Goal: Task Accomplishment & Management: Manage account settings

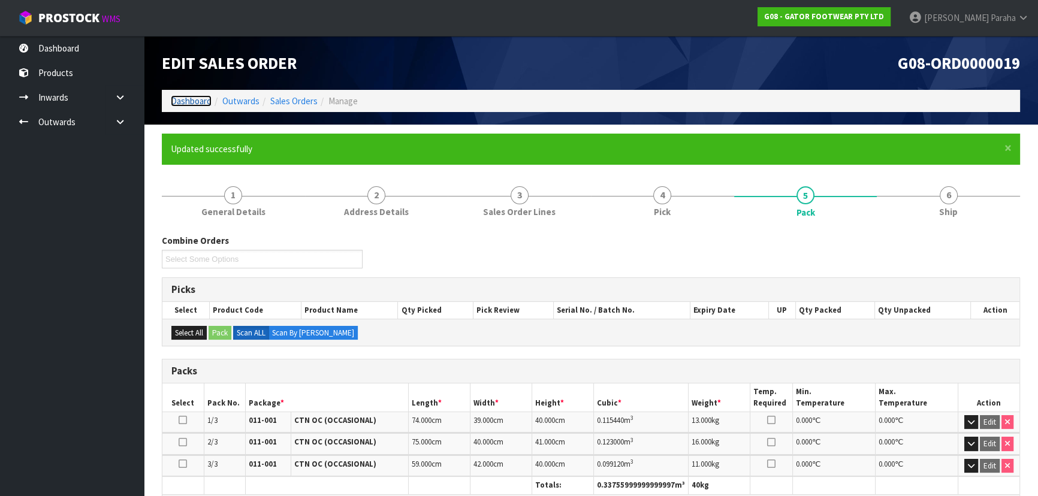
click at [188, 100] on link "Dashboard" at bounding box center [191, 100] width 41 height 11
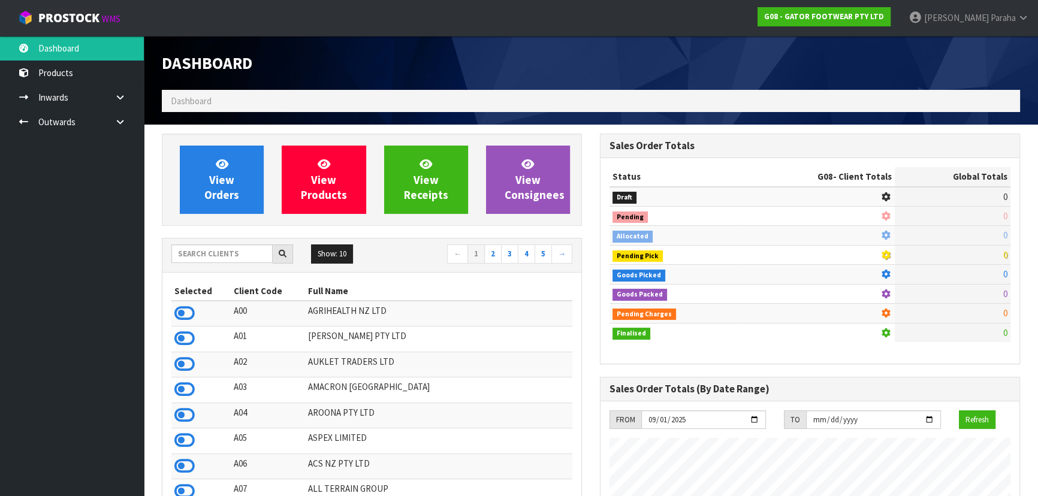
scroll to position [828, 437]
click at [231, 254] on input "text" at bounding box center [221, 254] width 101 height 19
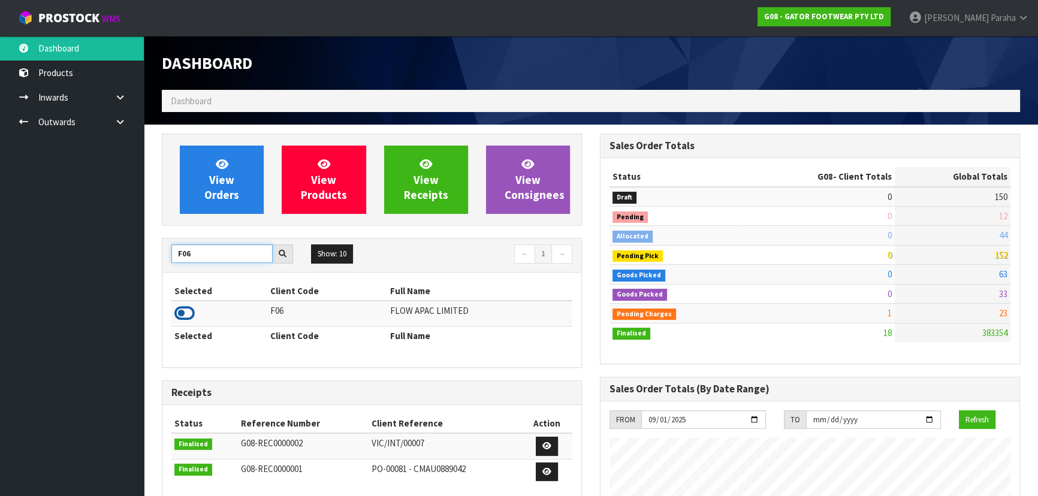
type input "F06"
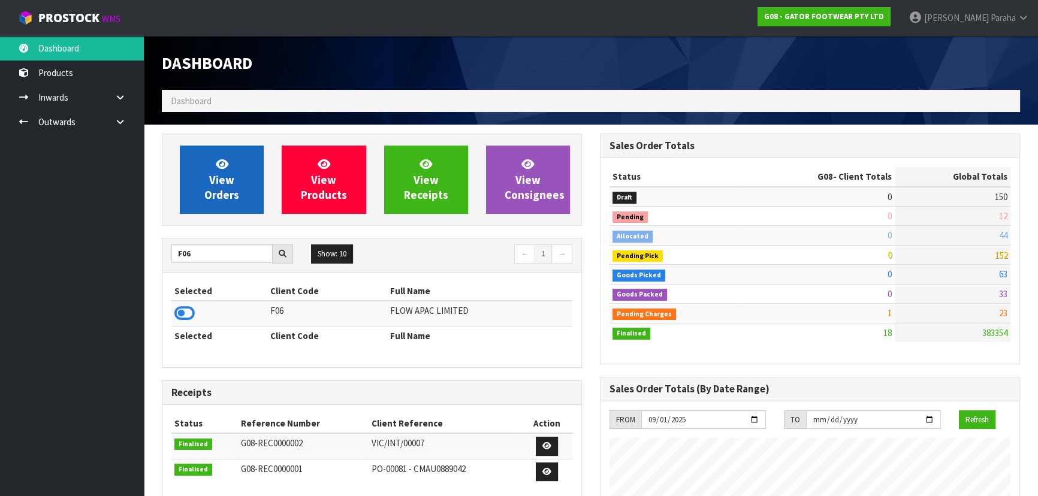
drag, startPoint x: 186, startPoint y: 316, endPoint x: 181, endPoint y: 212, distance: 104.4
click at [193, 308] on icon at bounding box center [184, 313] width 20 height 18
click at [183, 198] on link "View Orders" at bounding box center [222, 180] width 84 height 68
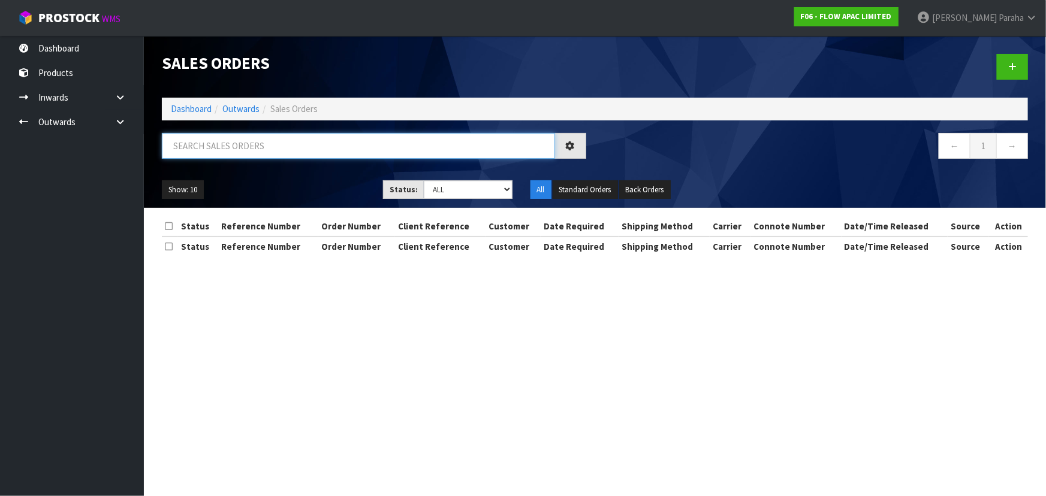
click at [216, 145] on input "text" at bounding box center [358, 146] width 393 height 26
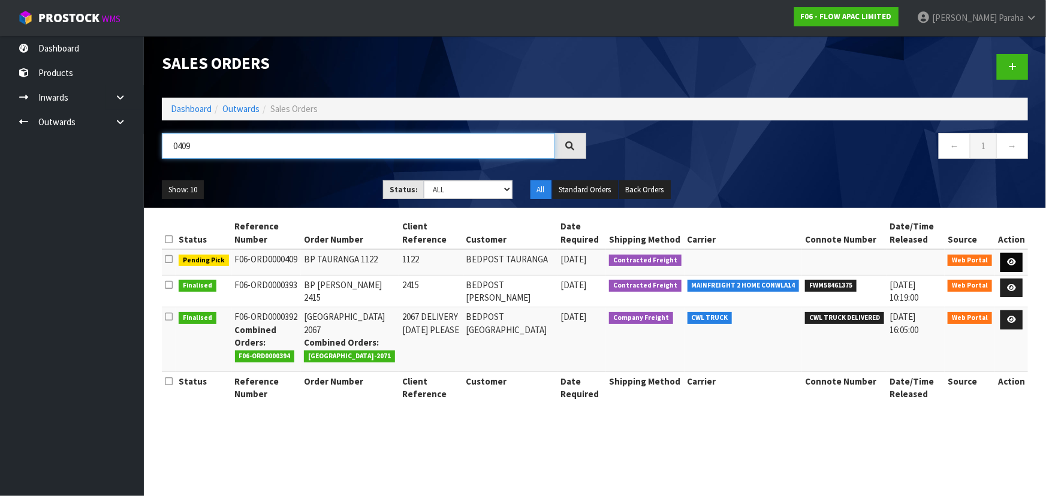
type input "0409"
click at [1013, 256] on link at bounding box center [1011, 262] width 22 height 19
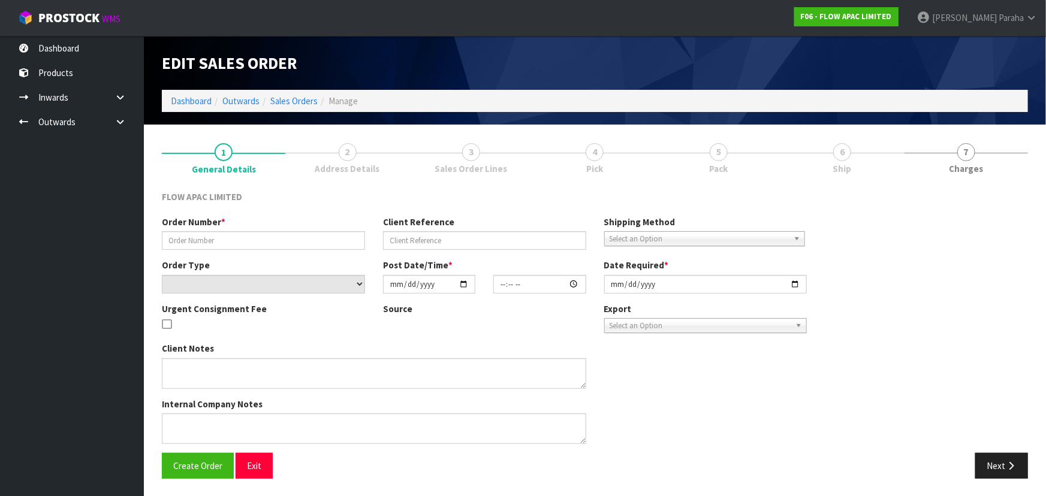
type input "BP TAURANGA 1122"
type input "1122"
select select "number:0"
type input "[DATE]"
type input "22:11:00.000"
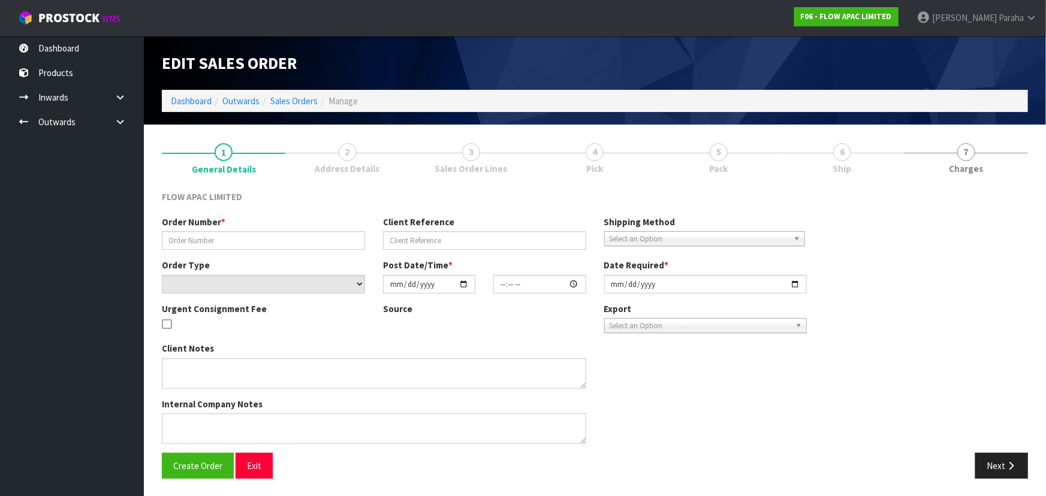
type input "[DATE]"
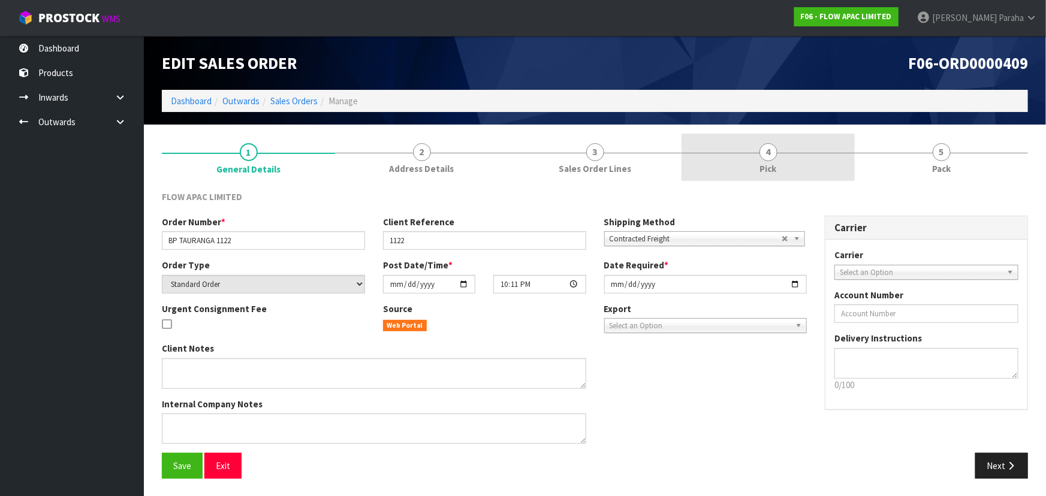
click at [765, 150] on span "4" at bounding box center [768, 152] width 18 height 18
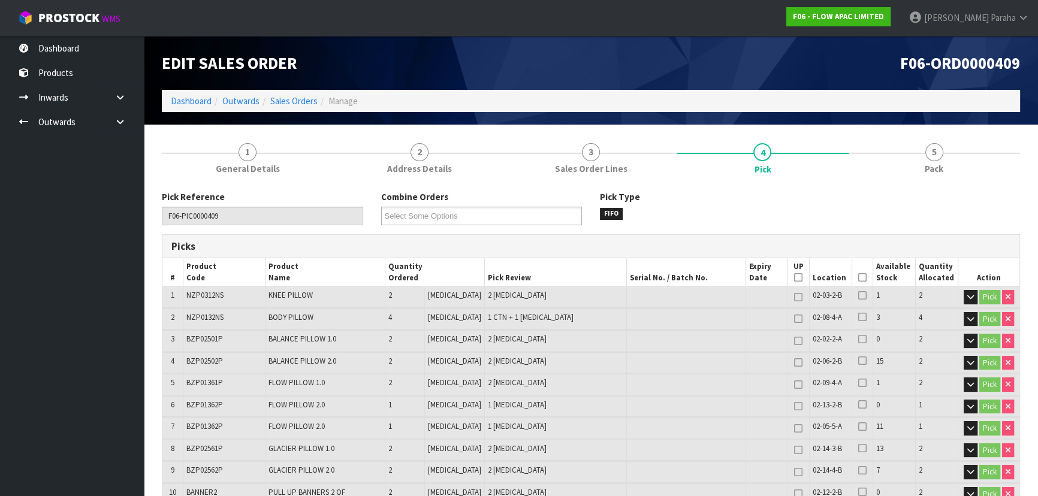
scroll to position [54, 0]
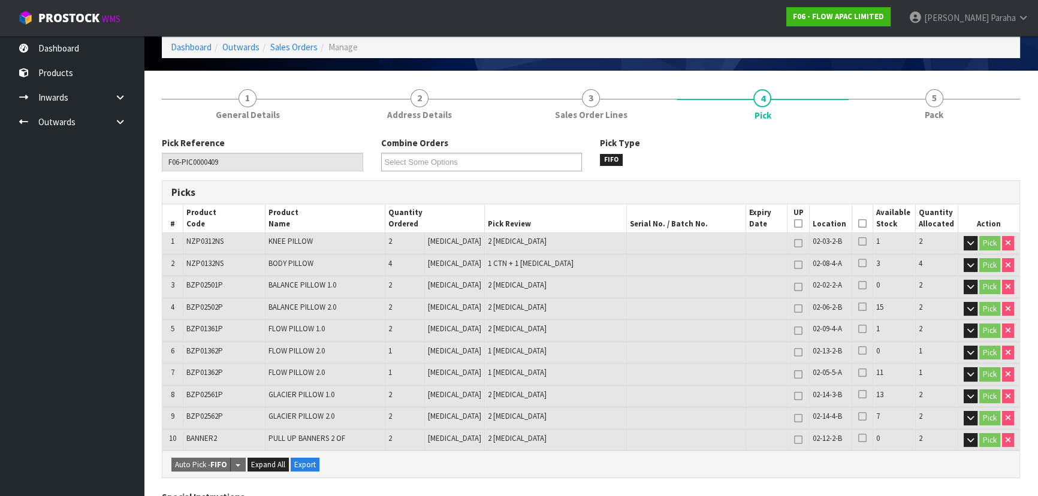
click at [859, 224] on icon at bounding box center [862, 224] width 8 height 1
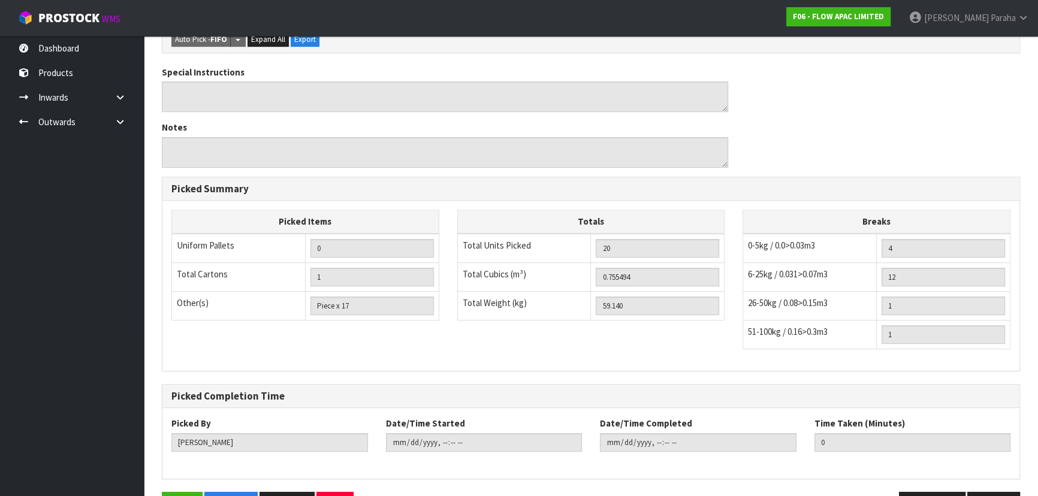
scroll to position [557, 0]
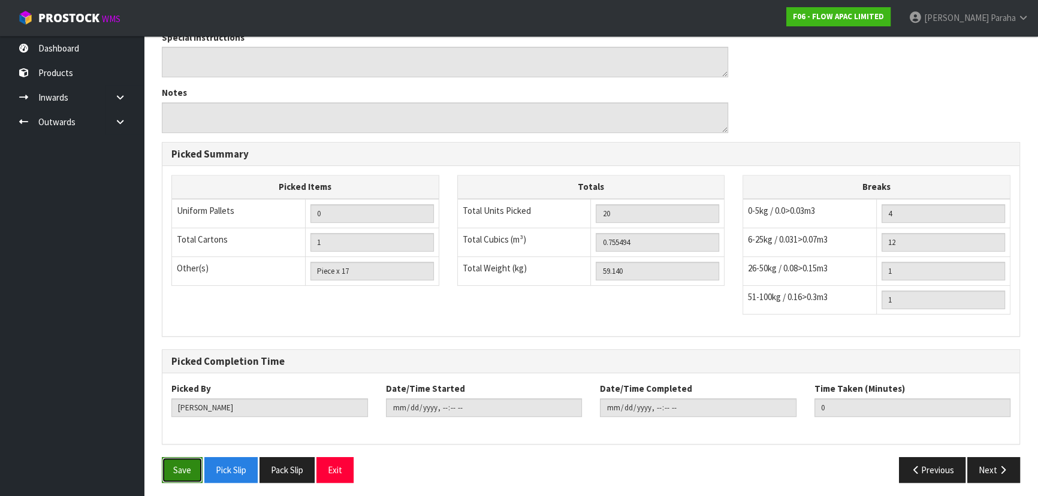
click at [175, 468] on button "Save" at bounding box center [182, 470] width 41 height 26
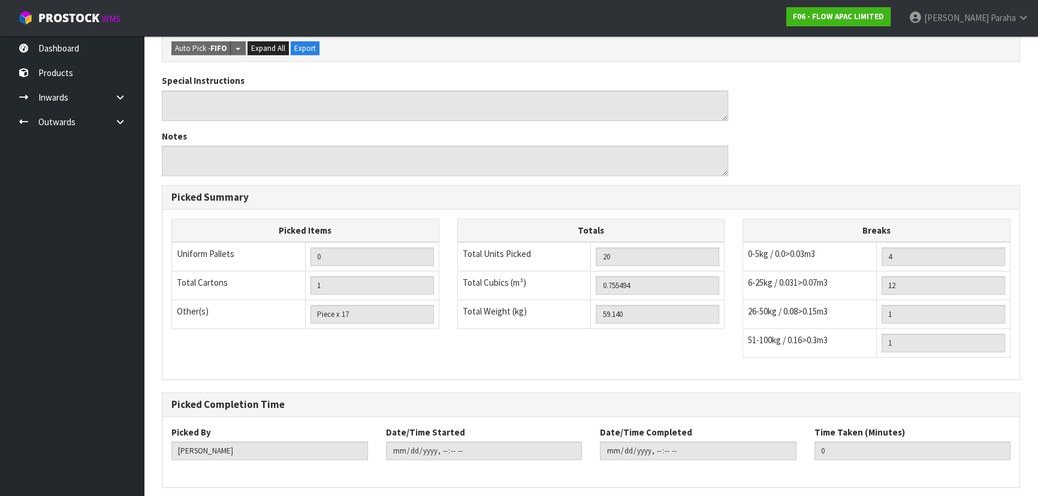
scroll to position [0, 0]
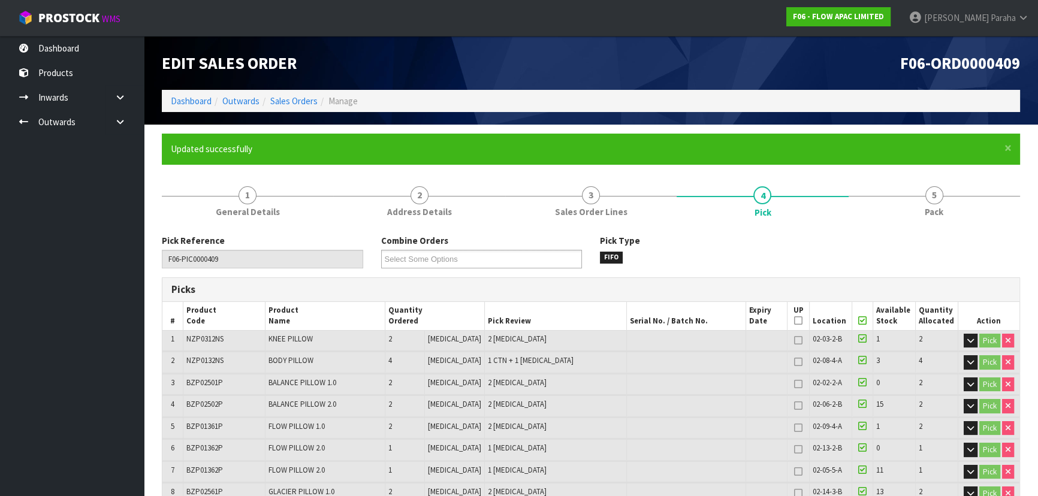
type input "Polly Paraha"
type input "2025-09-29T13:35:36"
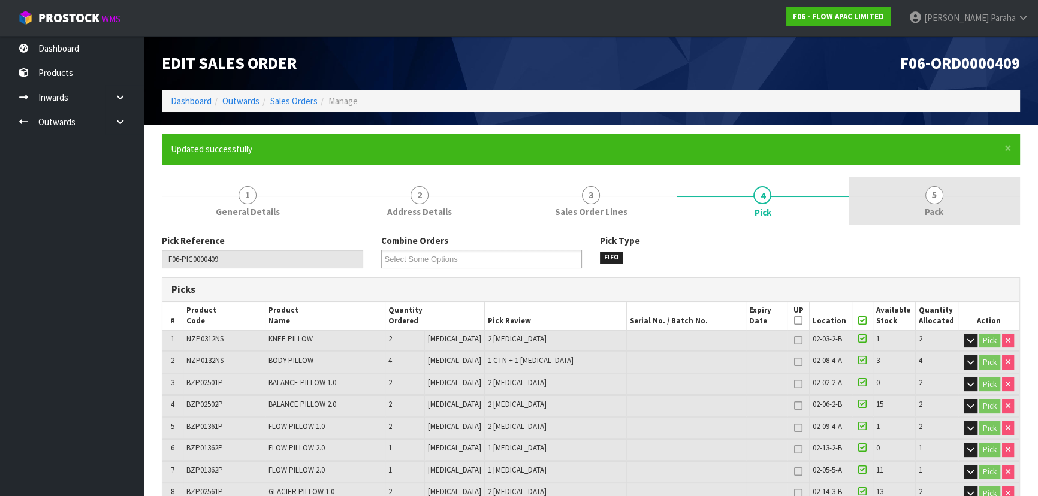
click at [935, 194] on span "5" at bounding box center [934, 195] width 18 height 18
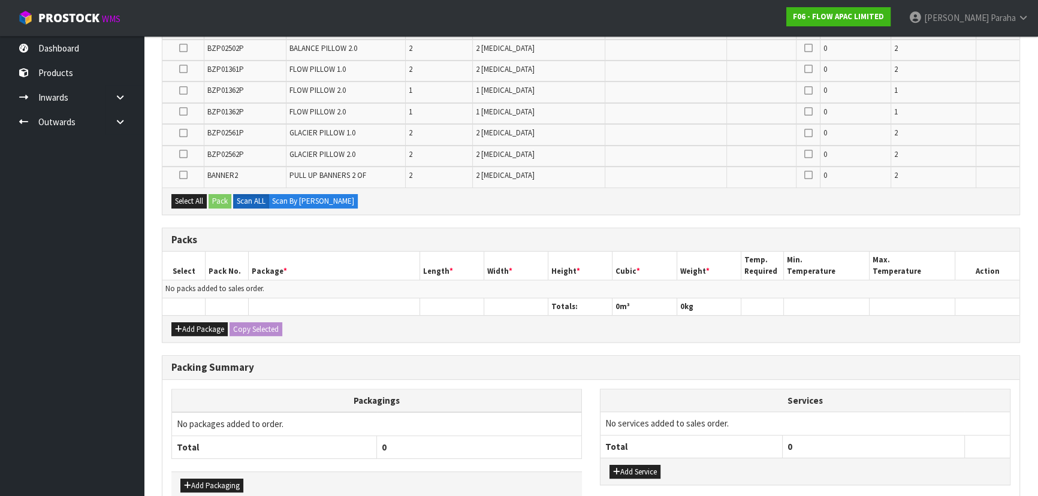
scroll to position [381, 0]
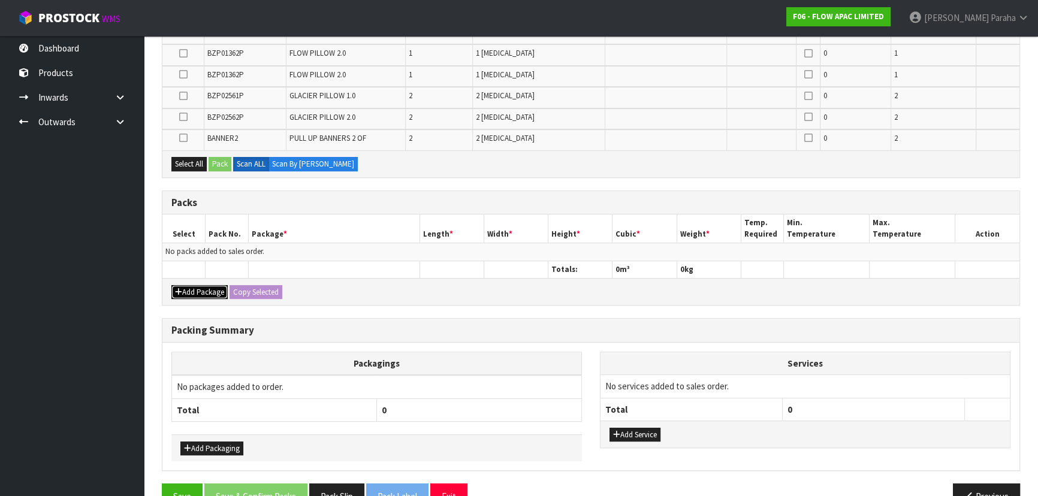
click at [194, 291] on button "Add Package" at bounding box center [199, 292] width 56 height 14
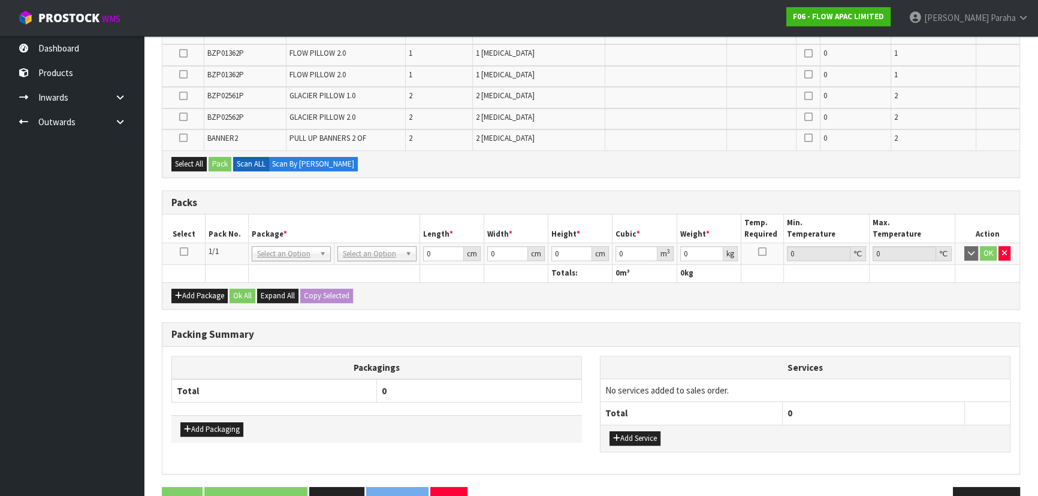
click at [185, 252] on icon at bounding box center [184, 252] width 8 height 1
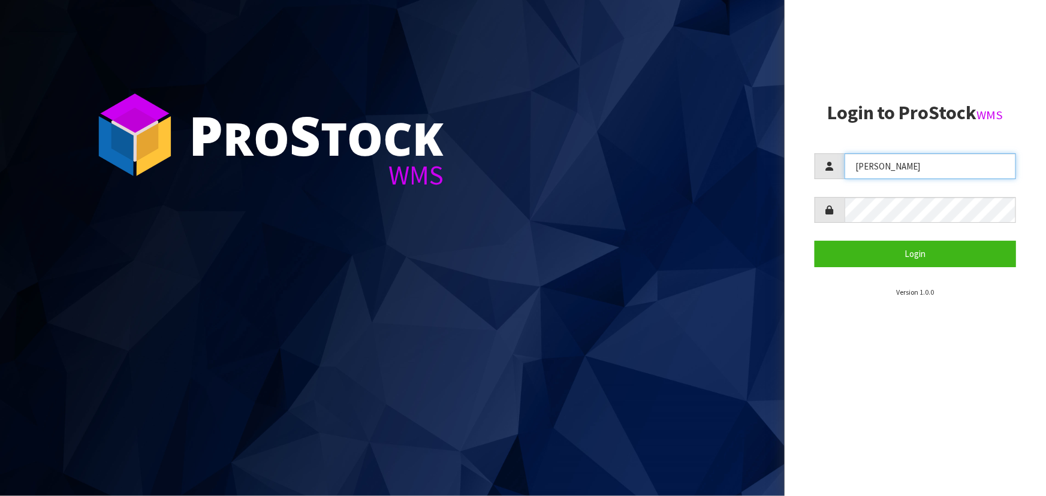
drag, startPoint x: 809, startPoint y: 180, endPoint x: 740, endPoint y: 191, distance: 70.4
click at [740, 191] on div "P ro S tock WMS Login to ProStock WMS [PERSON_NAME] Login Version 1.0.0" at bounding box center [523, 248] width 1046 height 496
type input "[PERSON_NAME]"
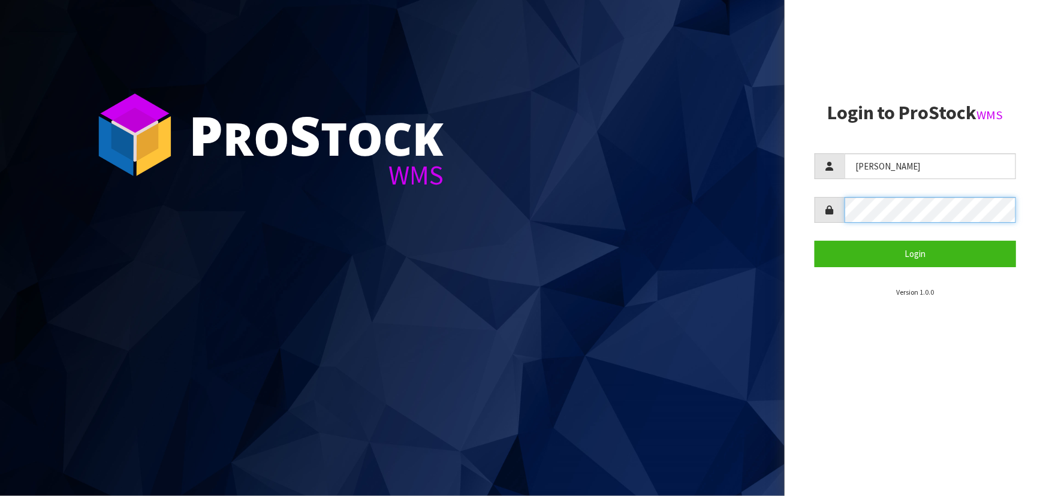
click at [840, 225] on form "[PERSON_NAME] Login" at bounding box center [914, 209] width 201 height 113
click at [814, 241] on button "Login" at bounding box center [914, 254] width 201 height 26
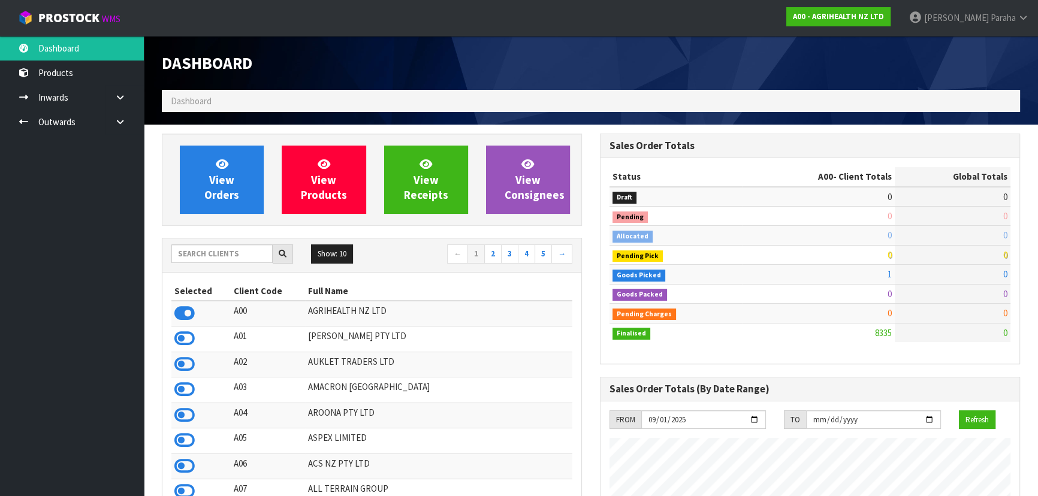
scroll to position [906, 437]
click at [215, 258] on input "text" at bounding box center [221, 254] width 101 height 19
click at [190, 266] on div "Show: 10 5 10 25 50 ← 1 2 3 4 5 →" at bounding box center [371, 256] width 419 height 34
click at [192, 261] on input "text" at bounding box center [221, 254] width 101 height 19
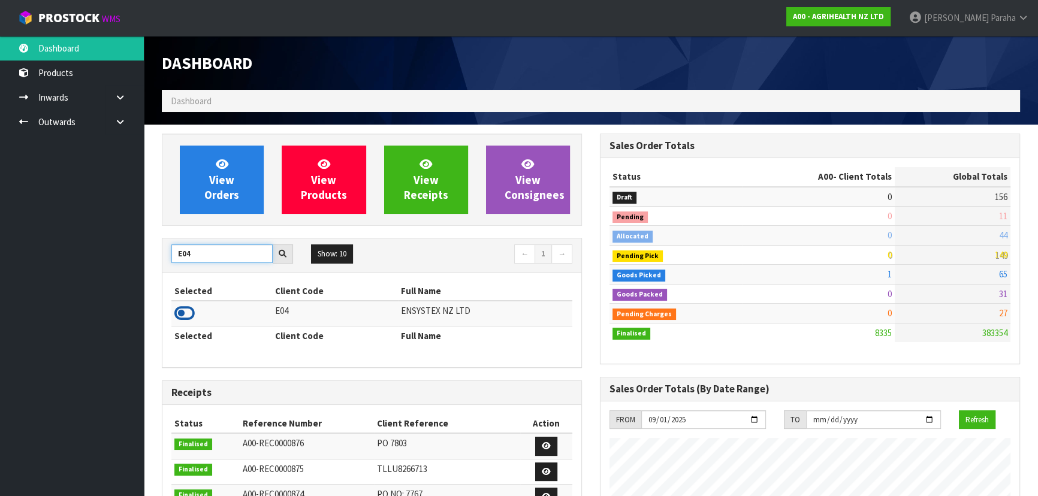
type input "E04"
click at [191, 313] on icon at bounding box center [184, 313] width 20 height 18
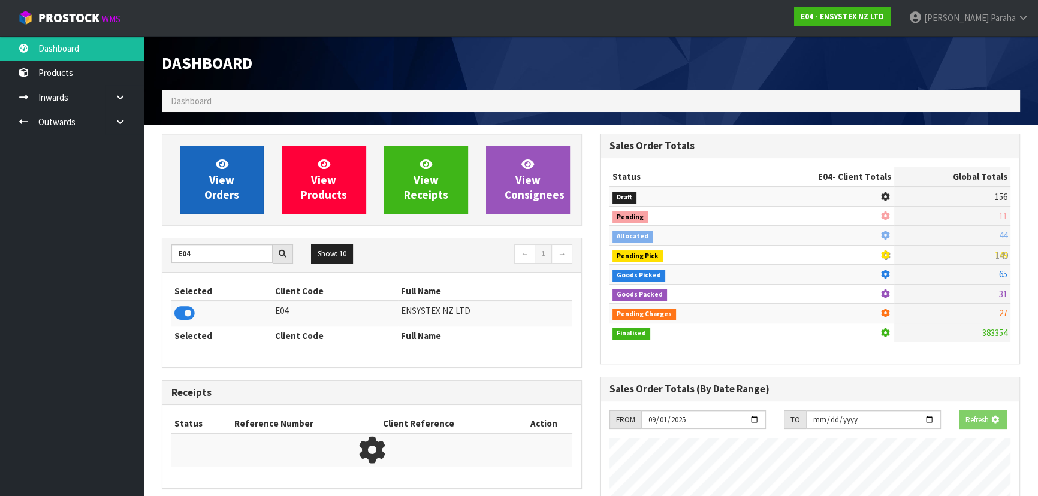
scroll to position [746, 437]
click at [240, 171] on link "View Orders" at bounding box center [222, 180] width 84 height 68
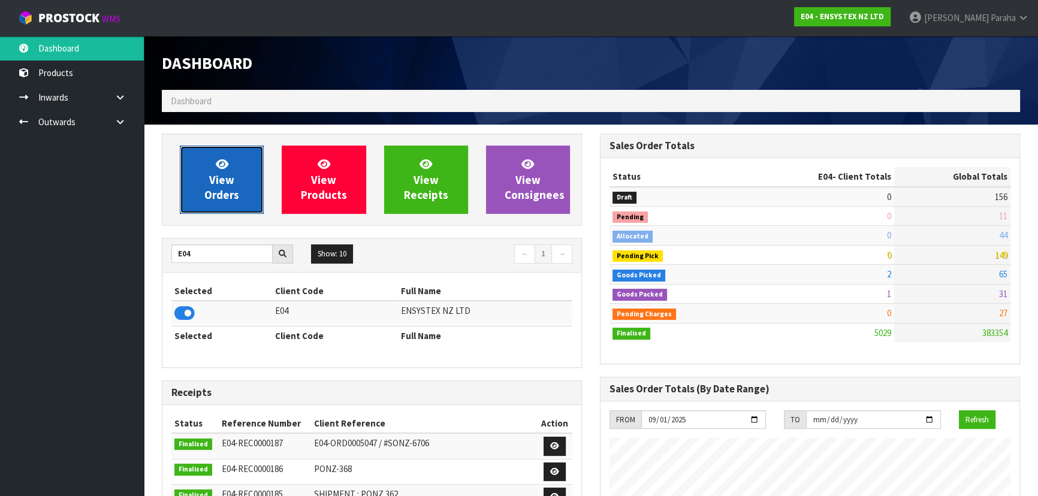
scroll to position [944, 437]
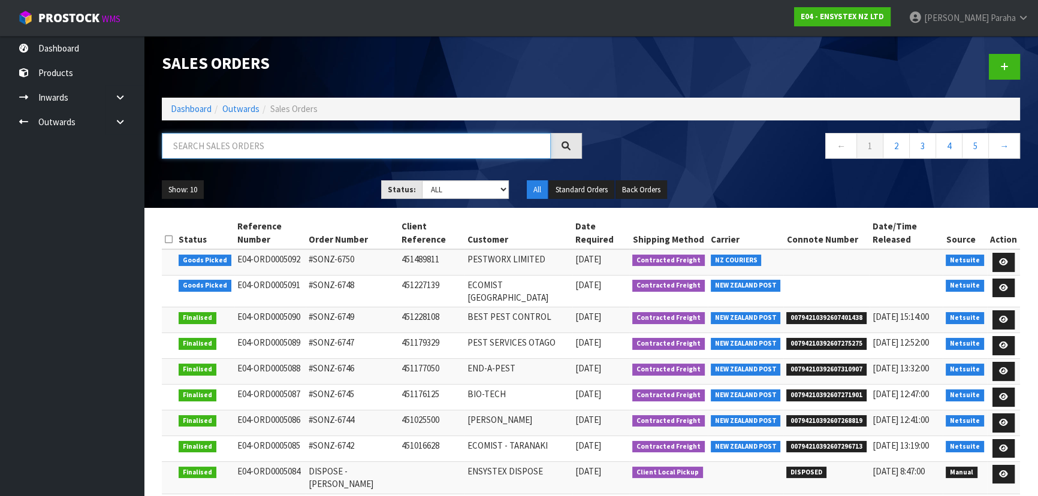
click at [212, 143] on input "text" at bounding box center [356, 146] width 389 height 26
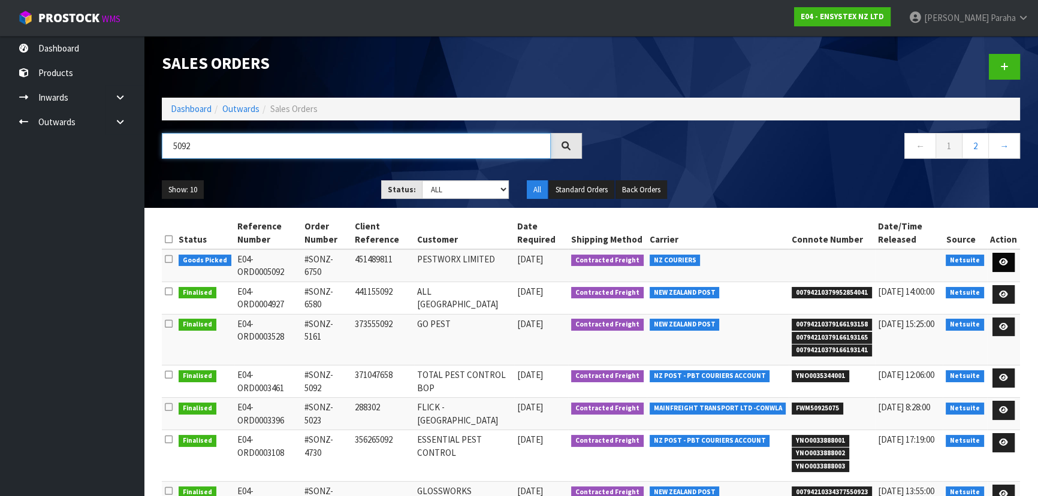
type input "5092"
click at [1001, 255] on link at bounding box center [1003, 262] width 22 height 19
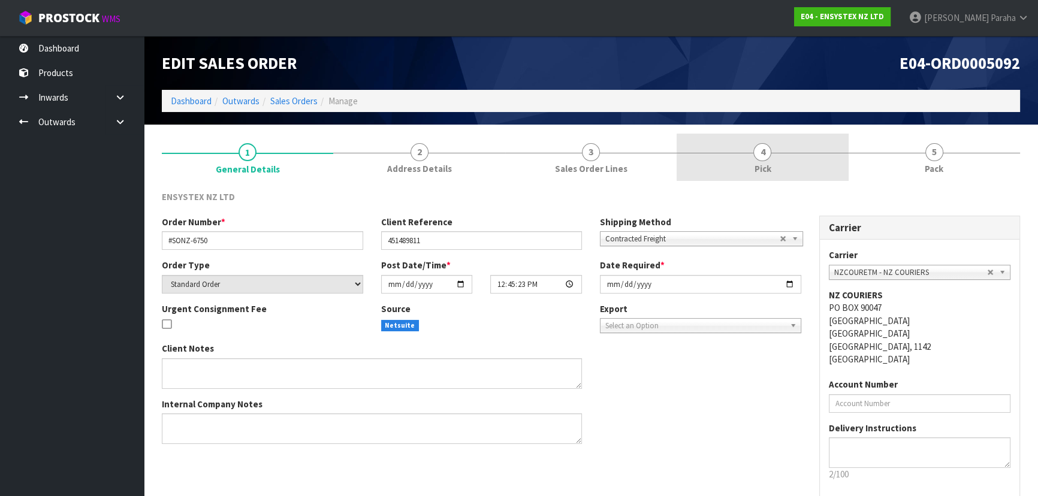
click at [751, 146] on link "4 Pick" at bounding box center [762, 157] width 171 height 47
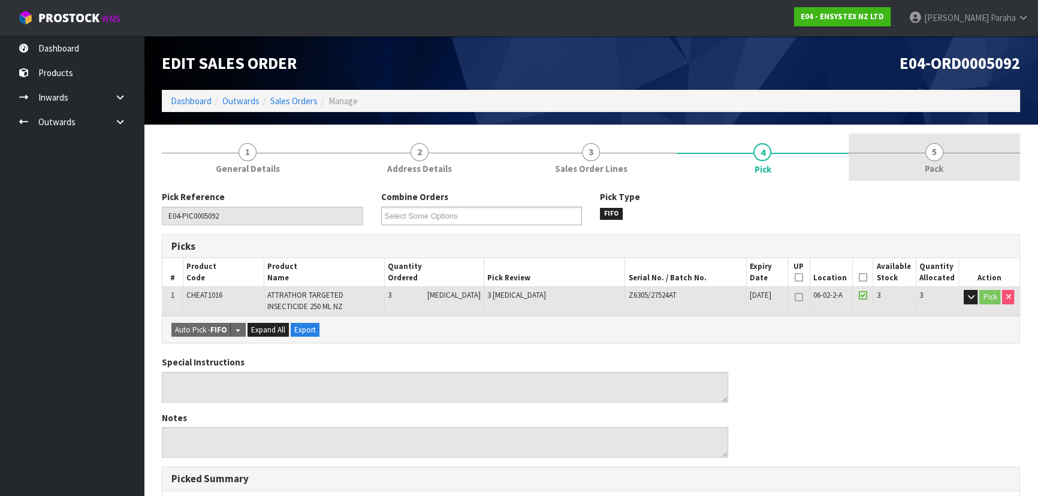
click at [927, 153] on span "5" at bounding box center [934, 152] width 18 height 18
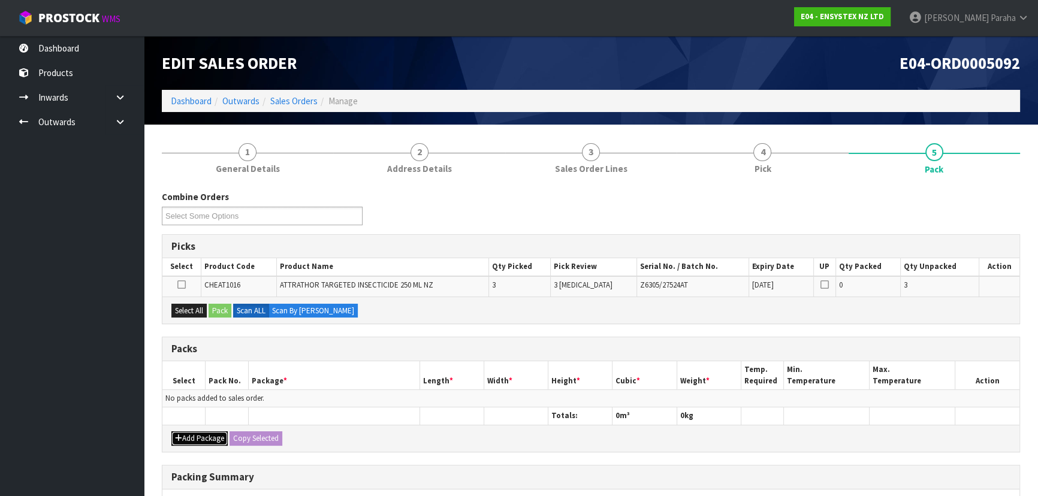
click at [213, 438] on button "Add Package" at bounding box center [199, 438] width 56 height 14
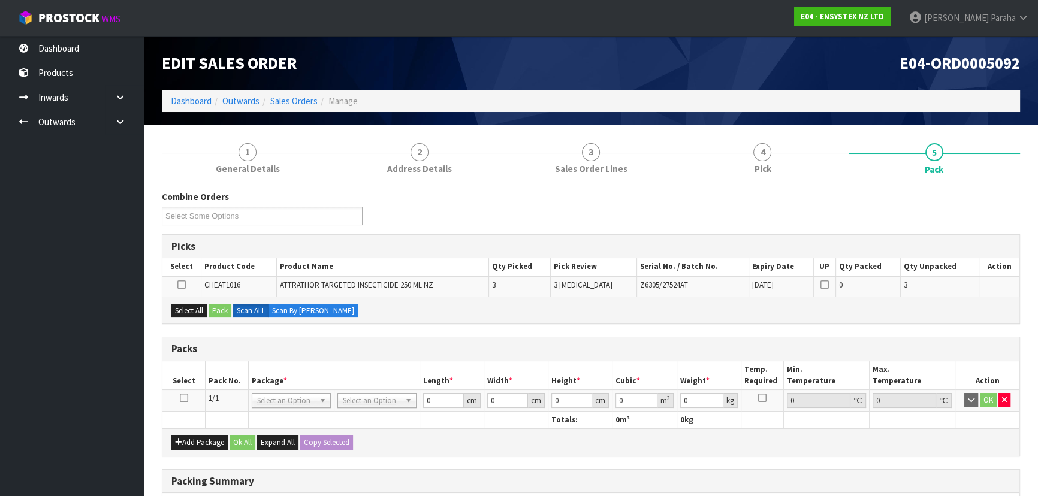
click at [182, 399] on icon at bounding box center [184, 398] width 8 height 1
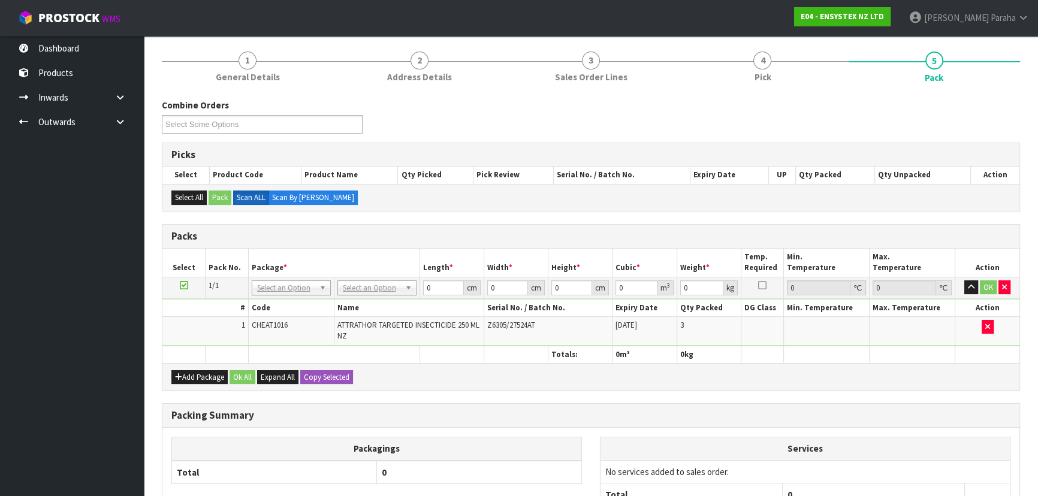
scroll to position [108, 0]
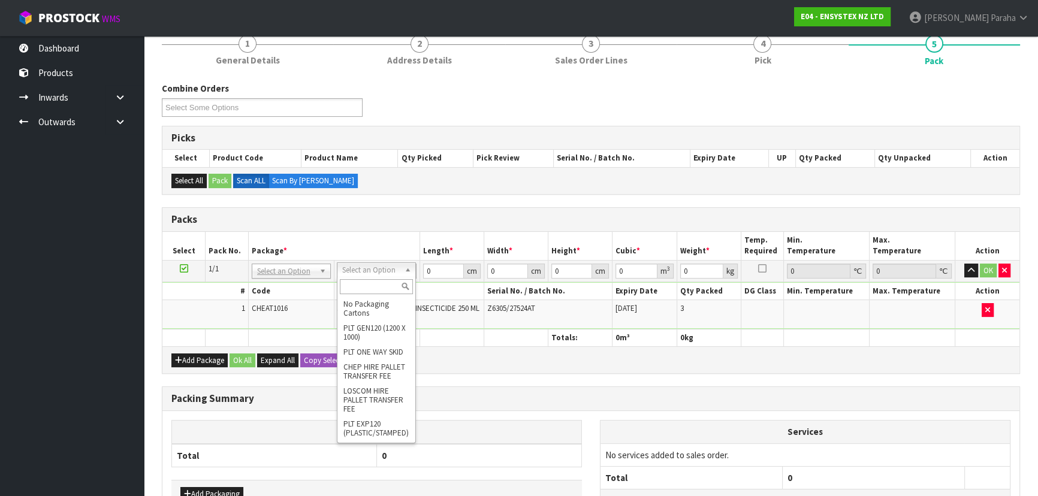
click at [373, 285] on input "text" at bounding box center [376, 286] width 73 height 15
type input "oc"
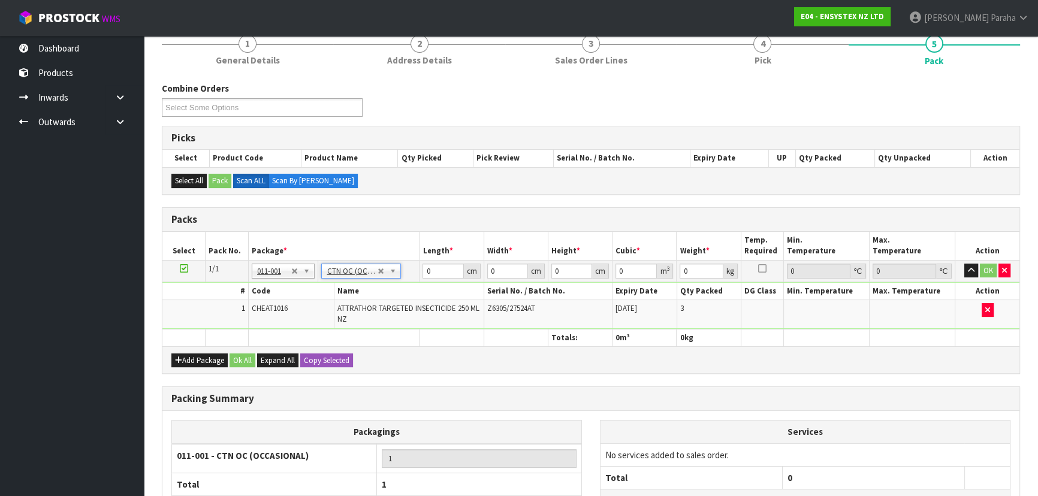
type input "1.05"
click at [440, 268] on input "0" at bounding box center [443, 271] width 41 height 15
type input "23"
type input "18"
type input "1"
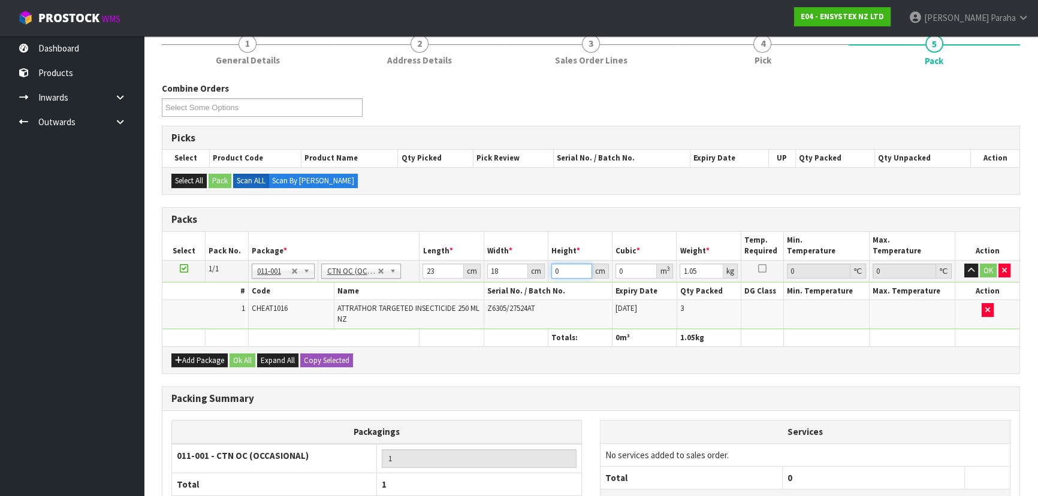
type input "0.000414"
type input "19"
type input "0.007866"
type input "19"
type input "2"
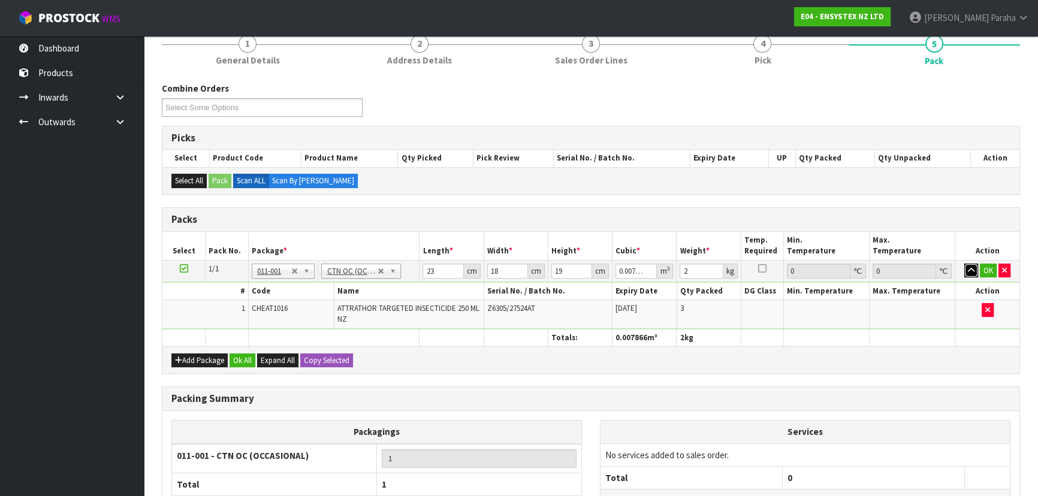
click at [964, 264] on button "button" at bounding box center [971, 271] width 14 height 14
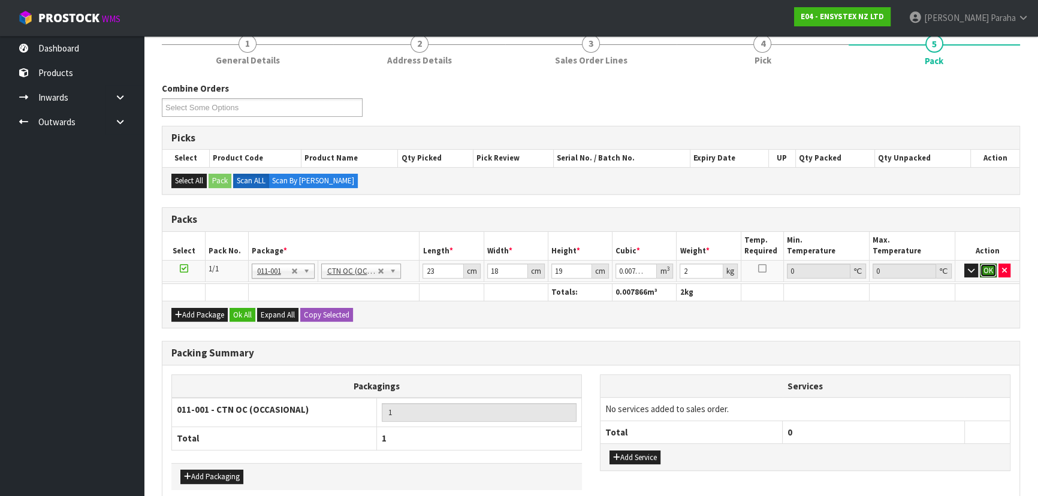
click button "OK" at bounding box center [988, 271] width 17 height 14
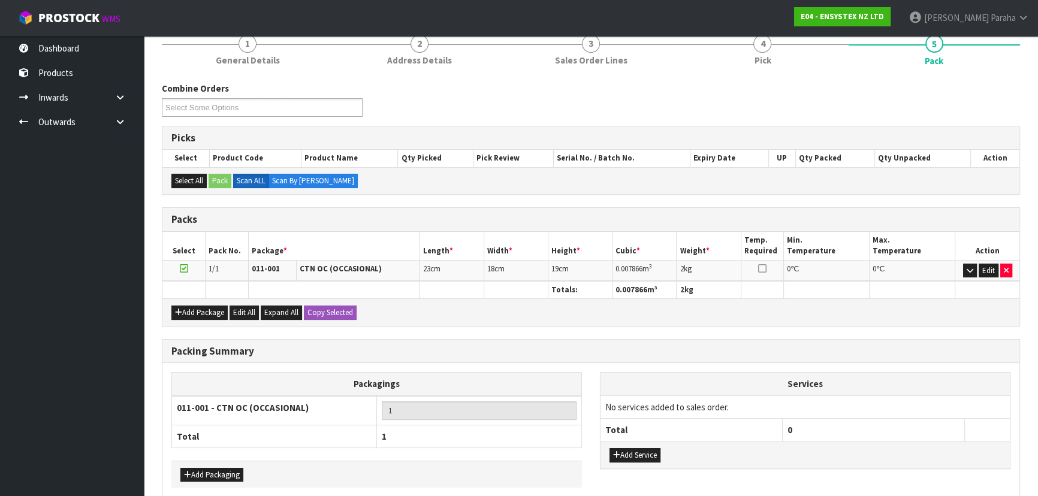
scroll to position [163, 0]
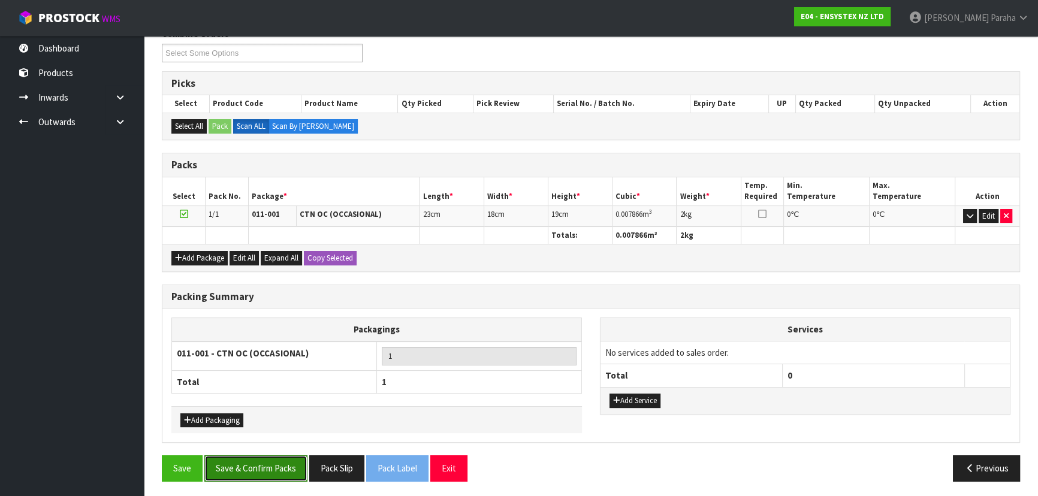
click at [243, 474] on button "Save & Confirm Packs" at bounding box center [255, 468] width 103 height 26
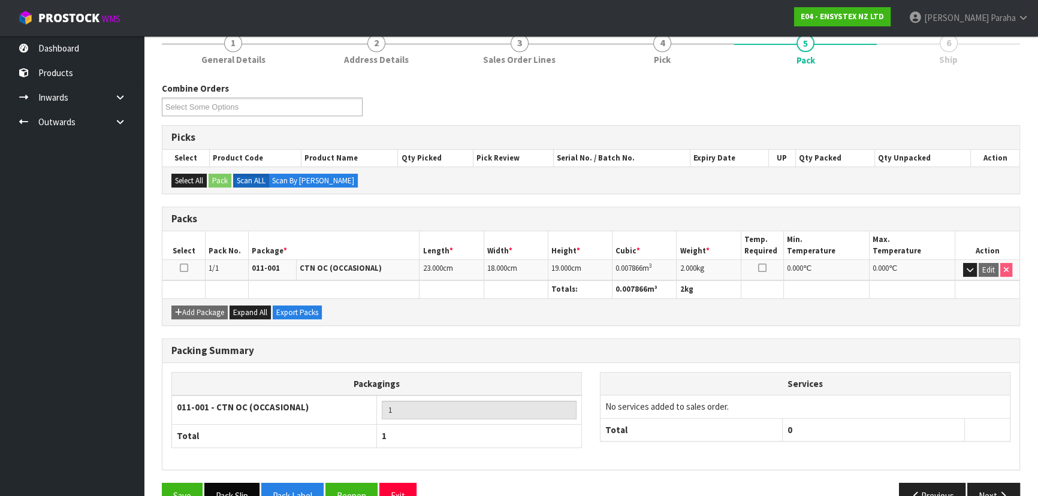
scroll to position [180, 0]
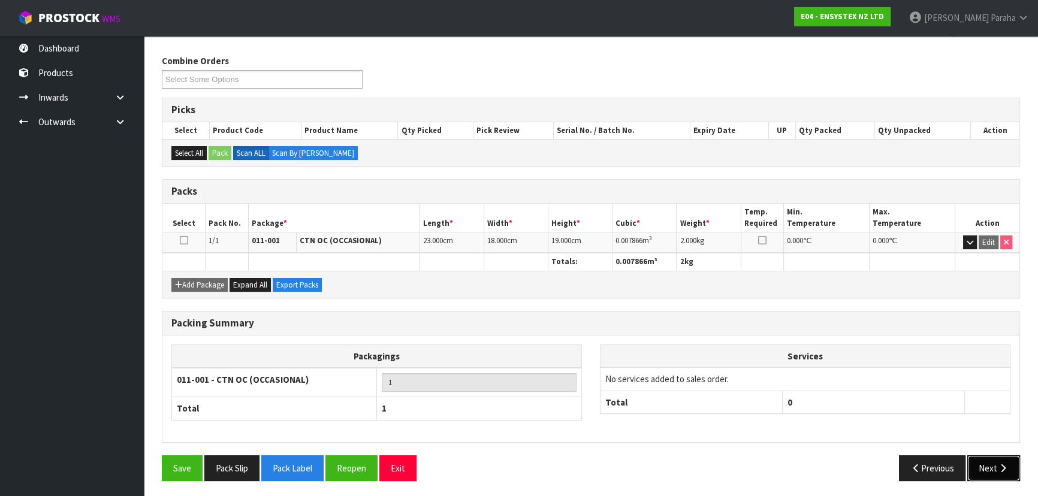
click at [997, 458] on button "Next" at bounding box center [993, 468] width 53 height 26
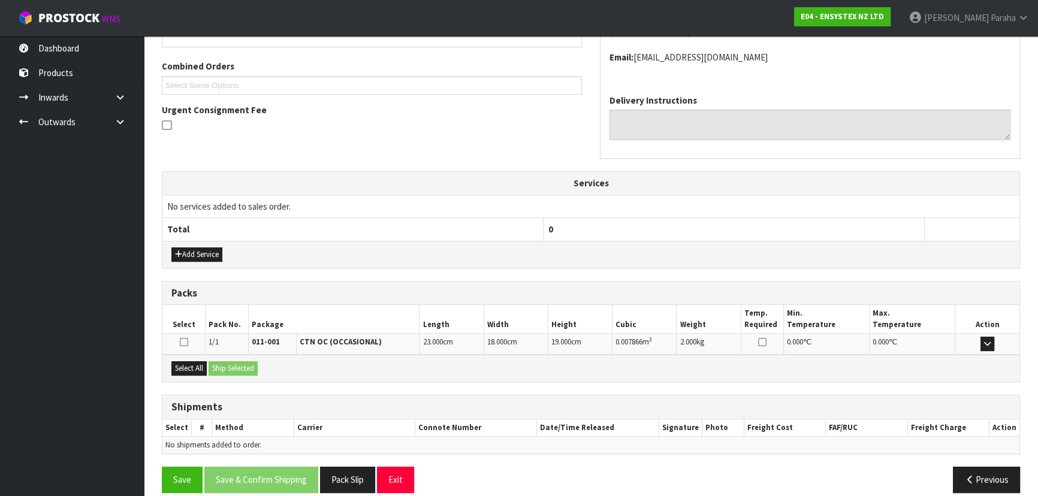
scroll to position [306, 0]
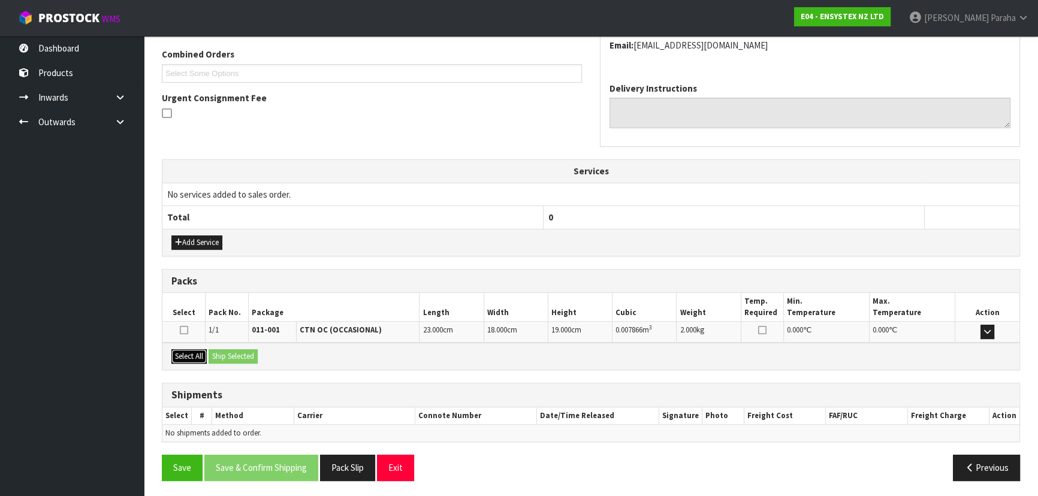
drag, startPoint x: 184, startPoint y: 352, endPoint x: 238, endPoint y: 360, distance: 54.4
click at [185, 354] on button "Select All" at bounding box center [188, 356] width 35 height 14
click at [240, 357] on button "Ship Selected" at bounding box center [233, 356] width 49 height 14
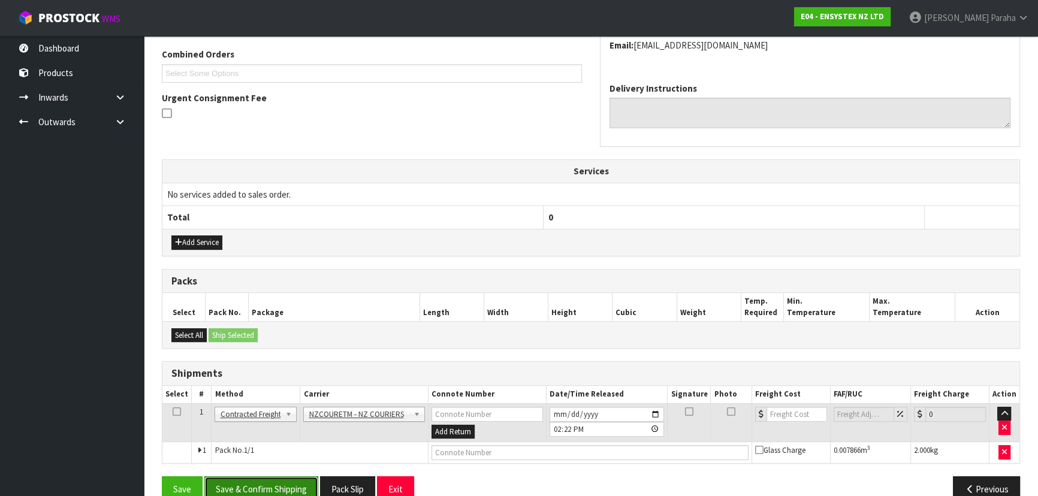
click at [282, 484] on button "Save & Confirm Shipping" at bounding box center [261, 489] width 114 height 26
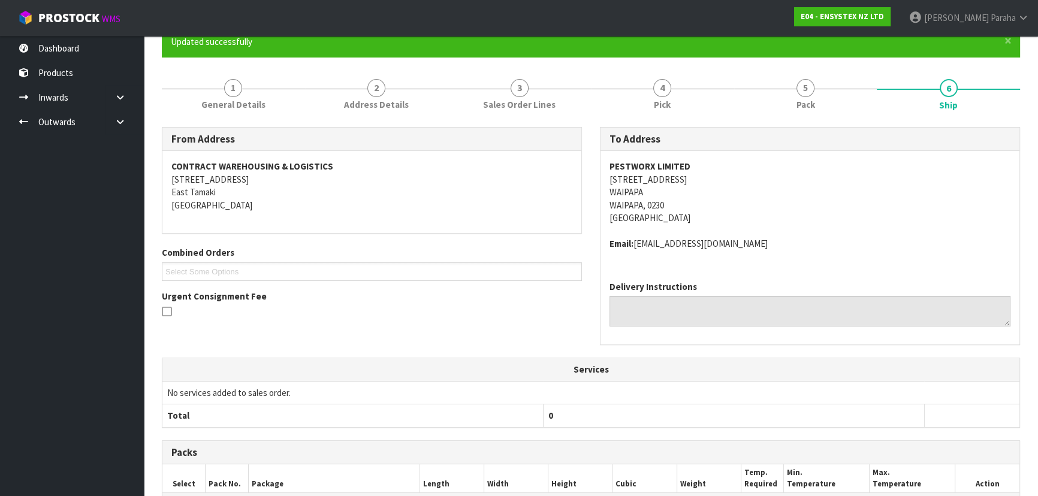
scroll to position [80, 0]
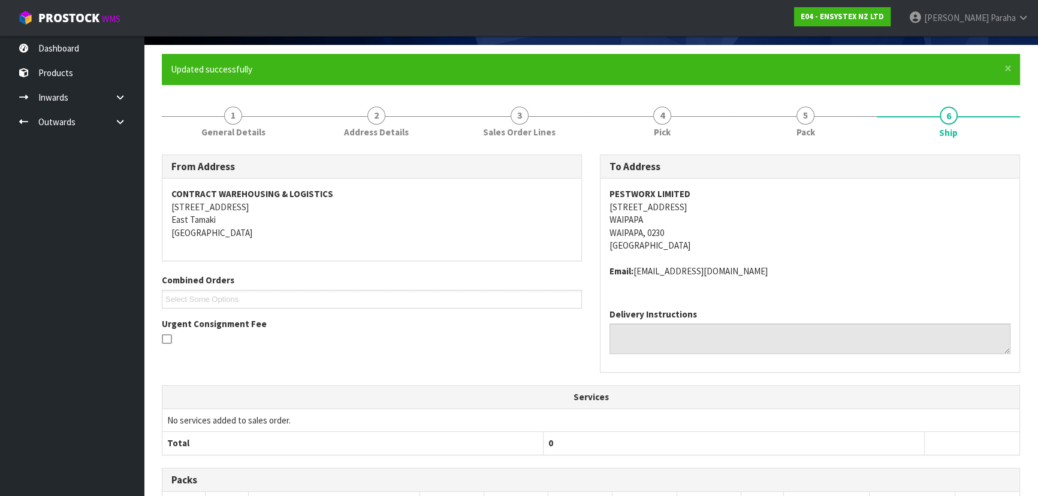
click at [668, 194] on strong "PESTWORX LIMITED" at bounding box center [649, 193] width 81 height 11
click at [668, 192] on strong "PESTWORX LIMITED" at bounding box center [649, 193] width 81 height 11
copy strong "PESTWORX LIMITED"
click at [686, 202] on address "PESTWORX LIMITED [STREET_ADDRESS]" at bounding box center [809, 220] width 401 height 64
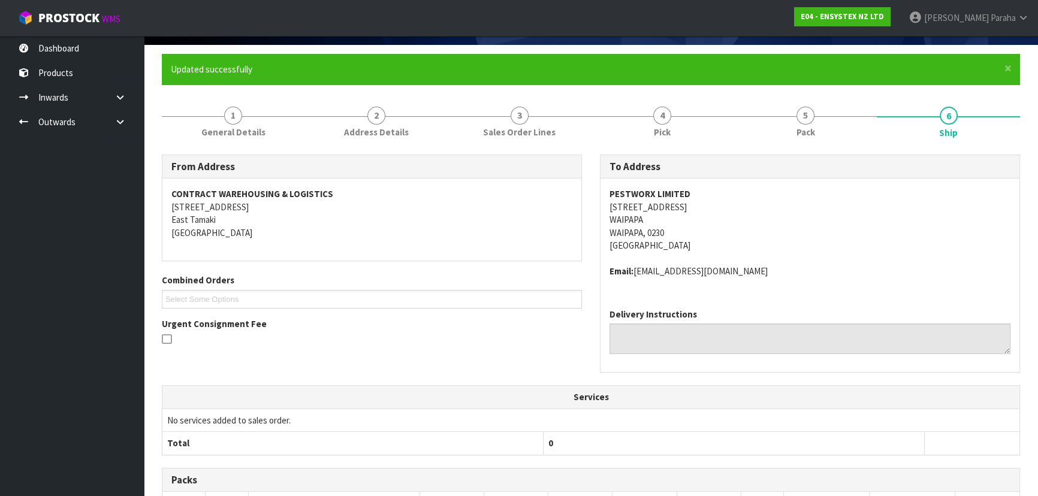
click at [686, 202] on address "PESTWORX LIMITED [STREET_ADDRESS]" at bounding box center [809, 220] width 401 height 64
copy address "[STREET_ADDRESS]"
drag, startPoint x: 714, startPoint y: 271, endPoint x: 635, endPoint y: 271, distance: 79.1
click at [635, 271] on address "Email: [EMAIL_ADDRESS][DOMAIN_NAME]" at bounding box center [809, 271] width 401 height 13
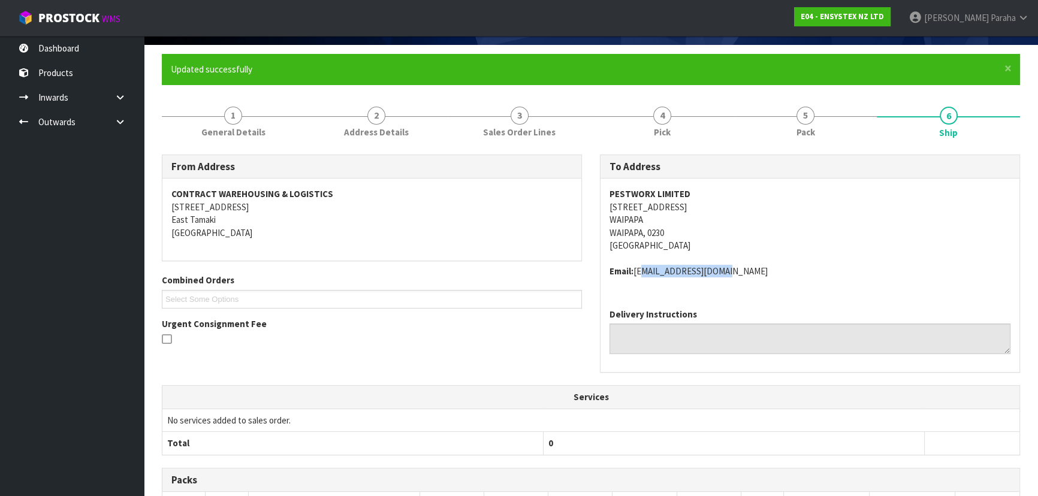
copy address "[EMAIL_ADDRESS][DOMAIN_NAME]"
click at [762, 260] on span "PESTWORX LIMITED [STREET_ADDRESS] Email: [EMAIL_ADDRESS][DOMAIN_NAME]" at bounding box center [809, 233] width 401 height 90
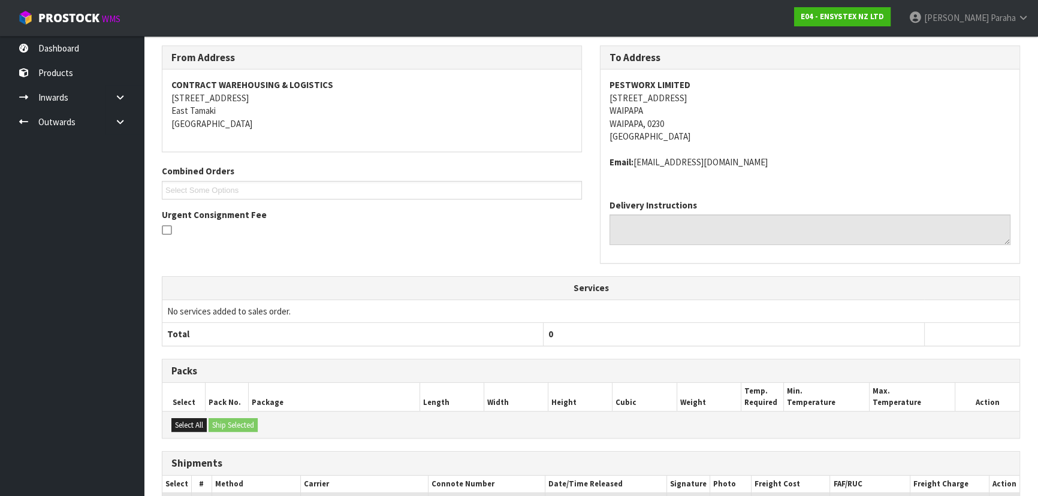
scroll to position [298, 0]
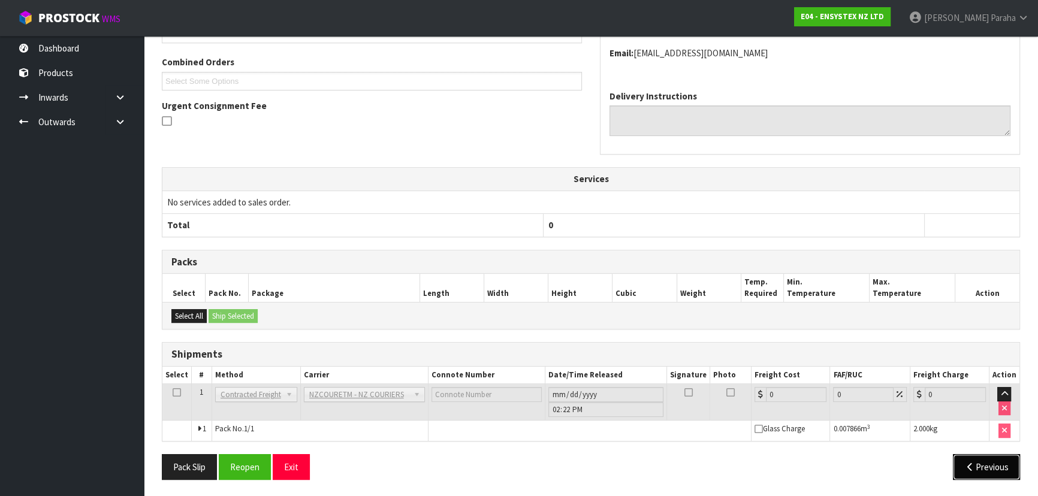
click at [985, 470] on button "Previous" at bounding box center [986, 467] width 67 height 26
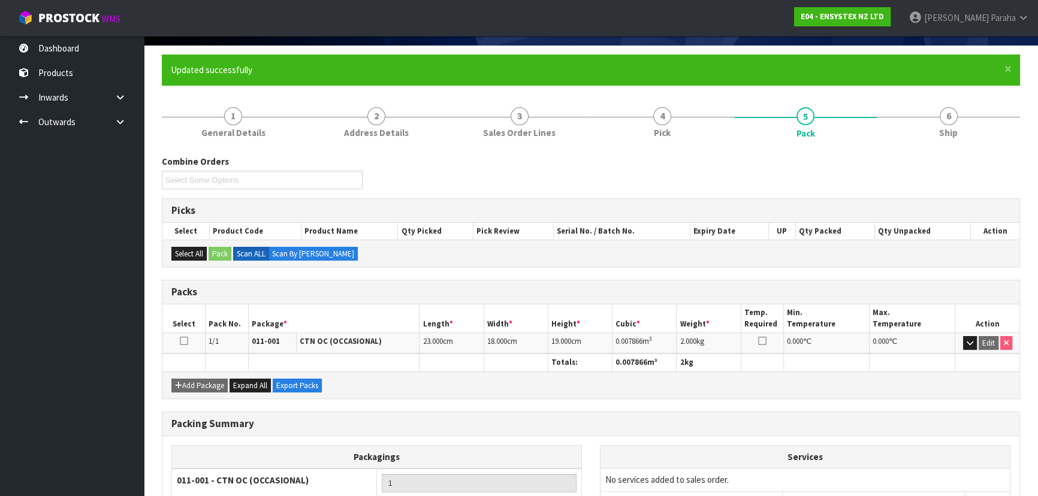
scroll to position [0, 0]
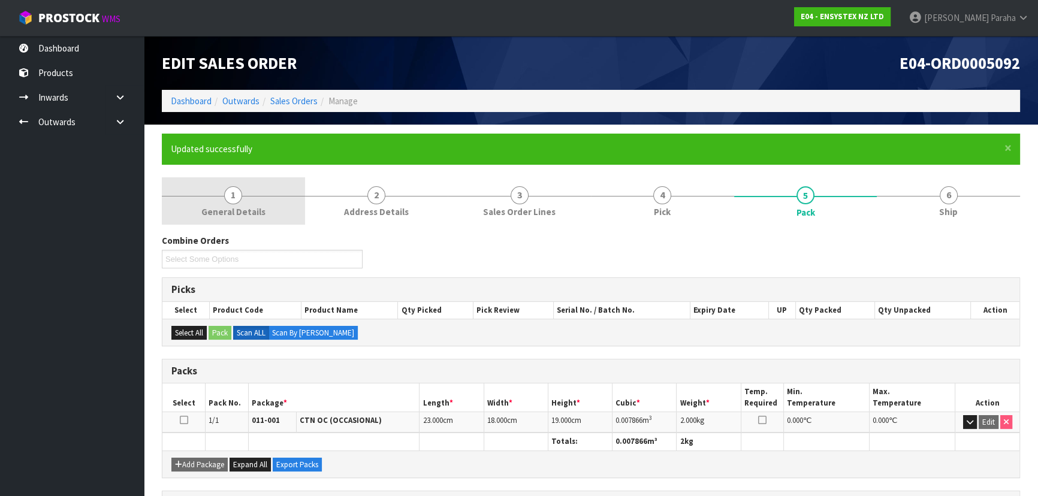
click at [236, 201] on span "1" at bounding box center [233, 195] width 18 height 18
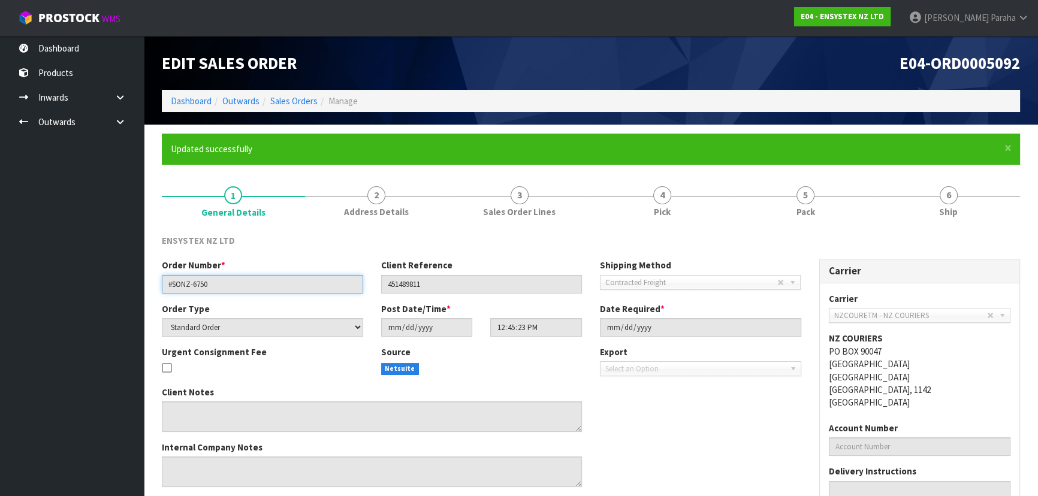
click at [197, 285] on input "#SONZ-6750" at bounding box center [262, 284] width 201 height 19
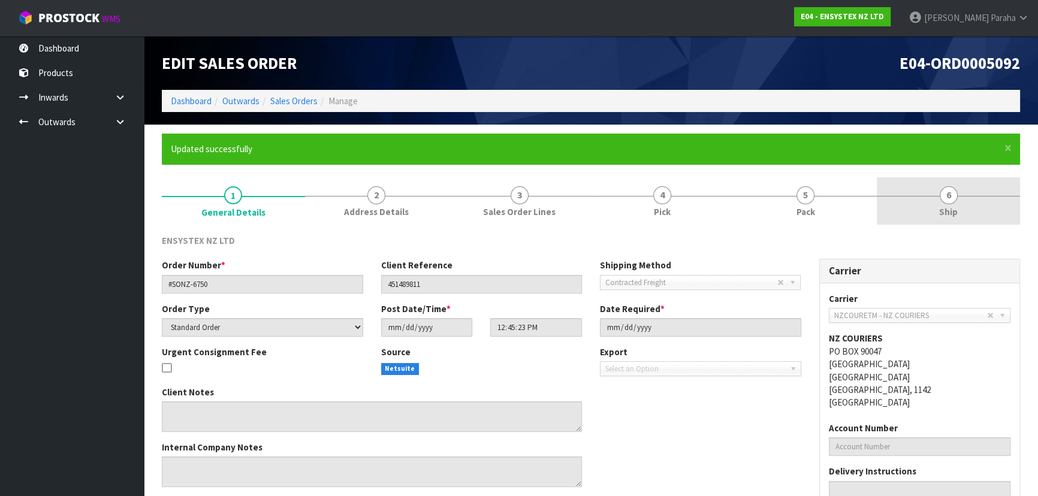
click at [944, 197] on span "6" at bounding box center [949, 195] width 18 height 18
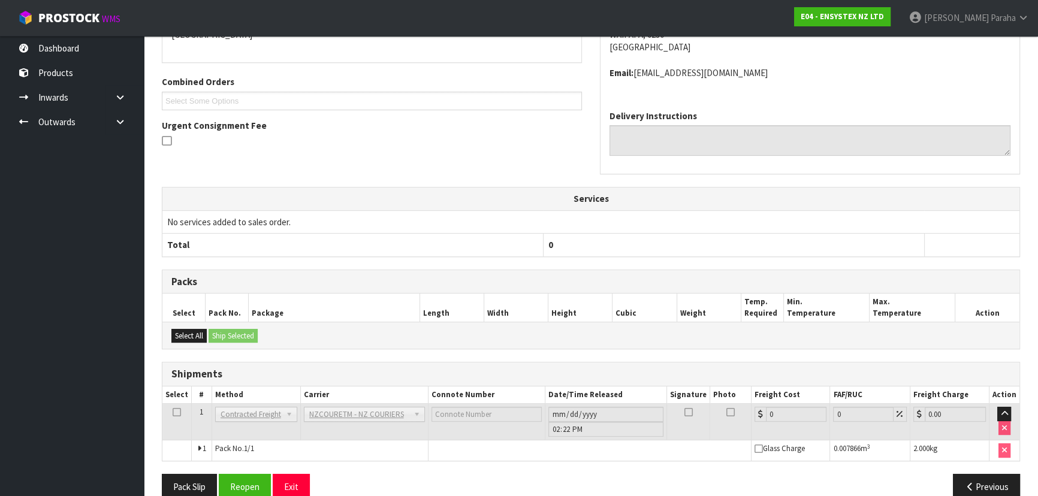
scroll to position [298, 0]
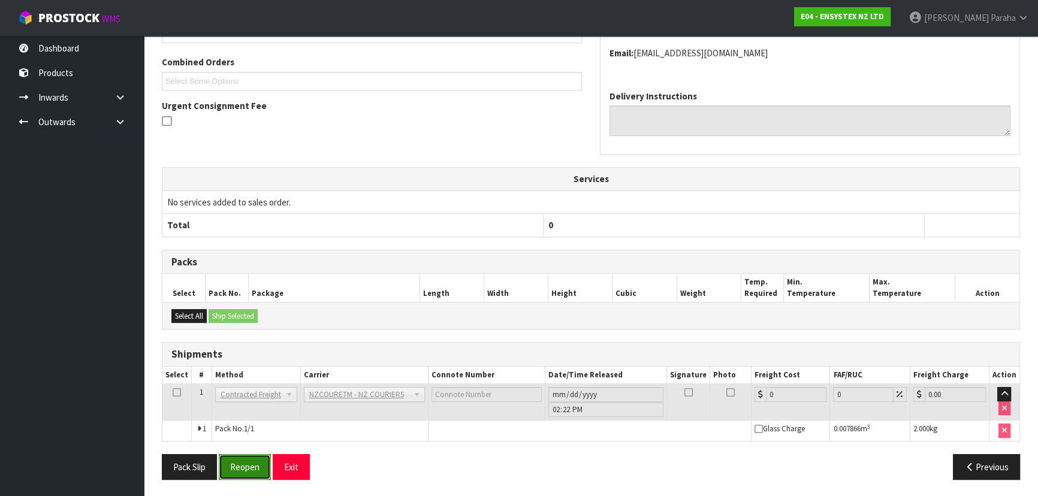
click at [242, 467] on button "Reopen" at bounding box center [245, 467] width 52 height 26
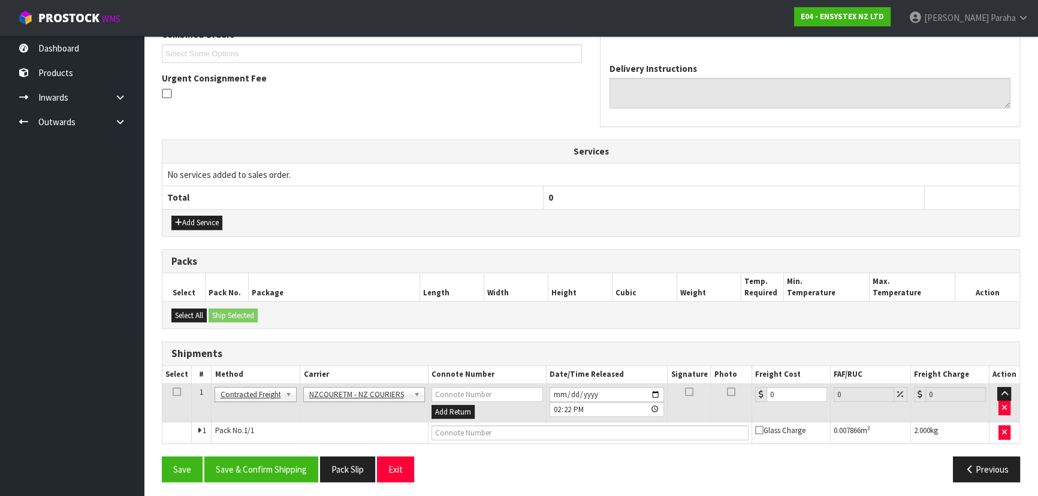
scroll to position [327, 0]
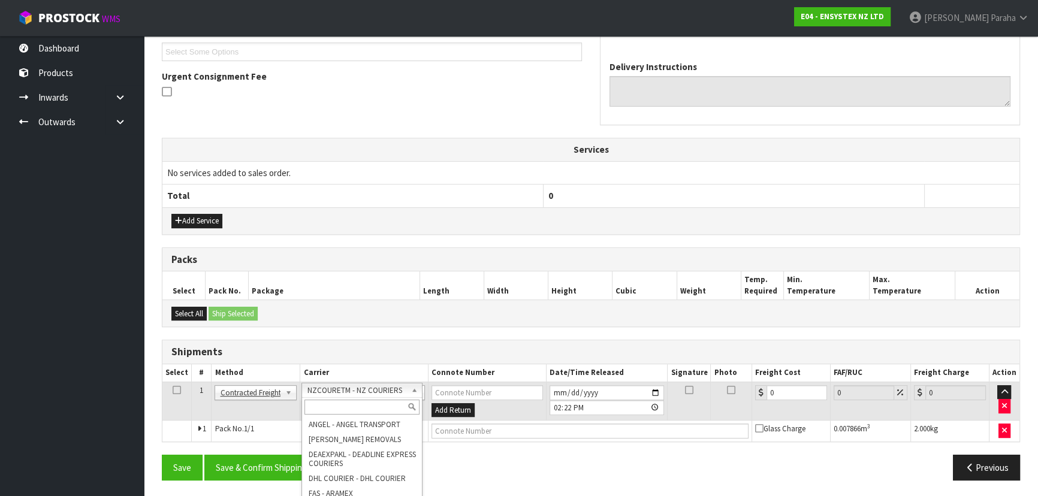
click at [381, 406] on input "text" at bounding box center [361, 407] width 115 height 15
type input "nzp"
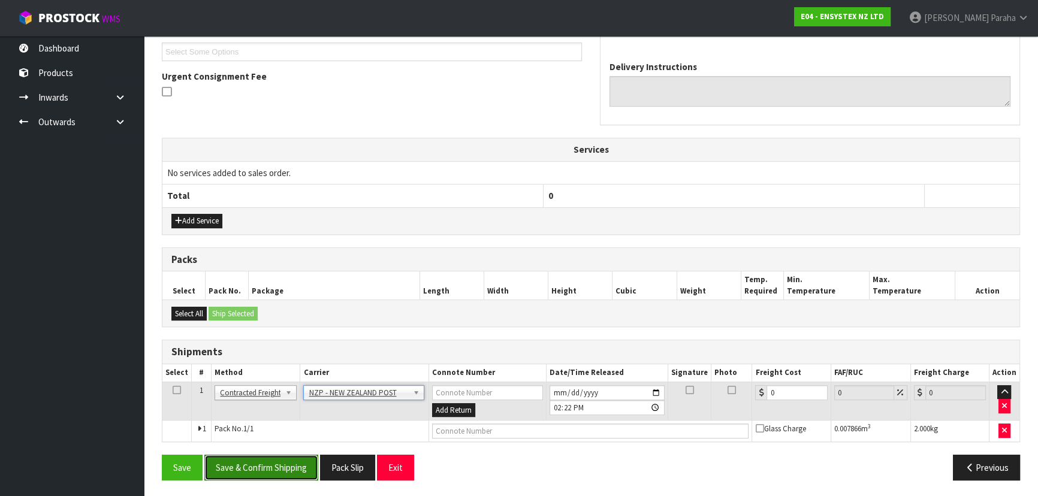
click at [291, 469] on button "Save & Confirm Shipping" at bounding box center [261, 468] width 114 height 26
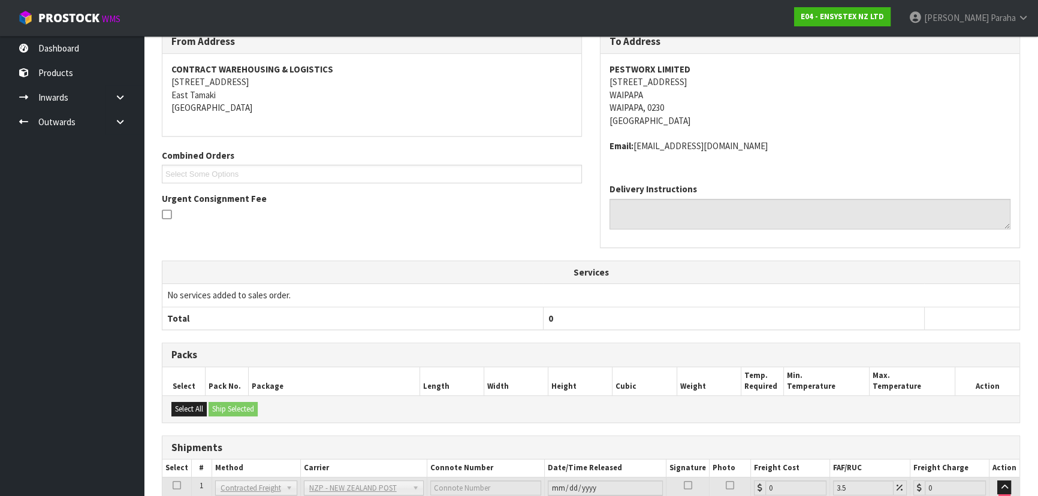
scroll to position [310, 0]
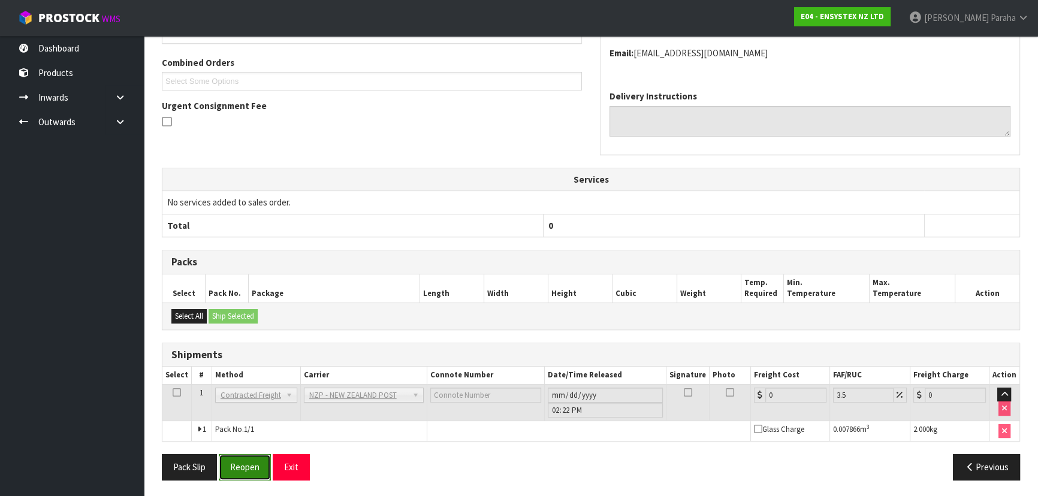
click at [261, 467] on button "Reopen" at bounding box center [245, 467] width 52 height 26
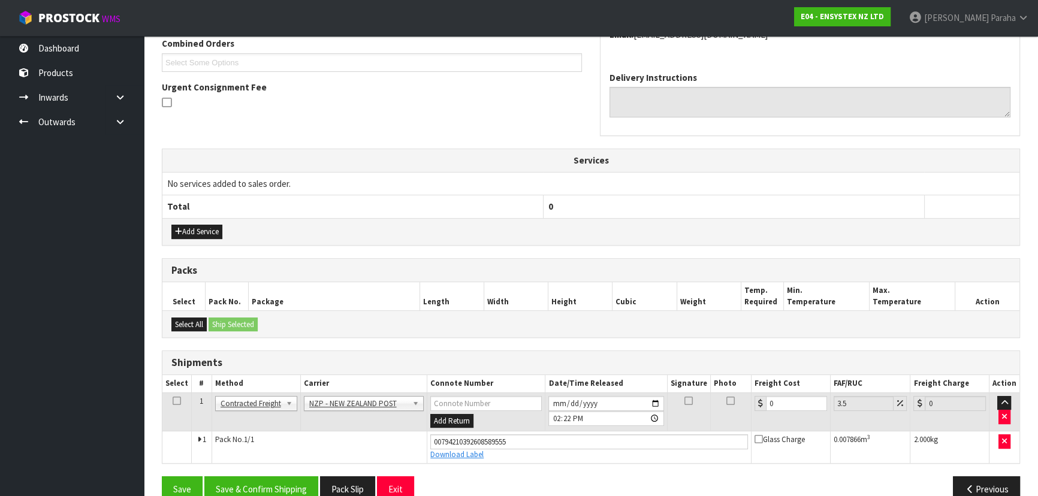
scroll to position [338, 0]
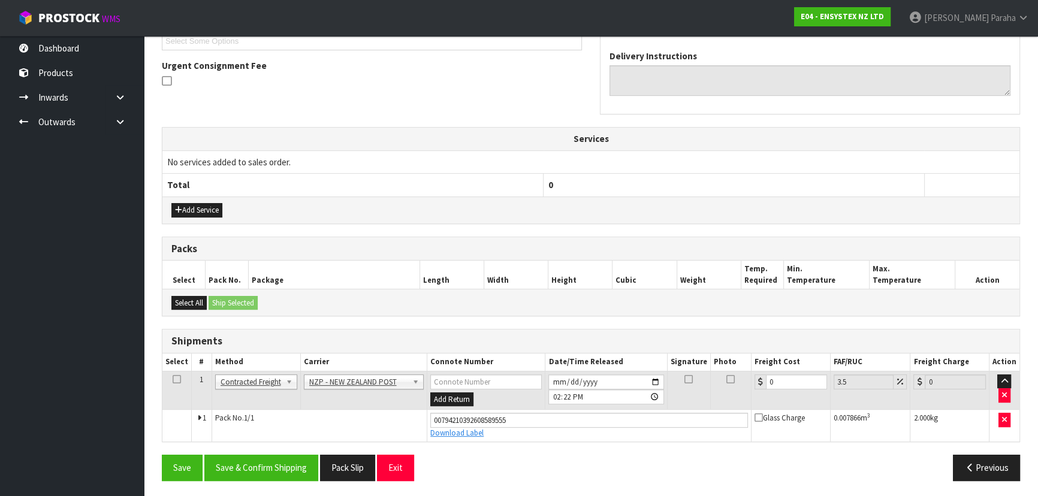
click at [785, 371] on td "0" at bounding box center [791, 390] width 79 height 39
click at [776, 385] on input "0" at bounding box center [796, 382] width 61 height 15
type input "8"
type input "8.28"
type input "8.00"
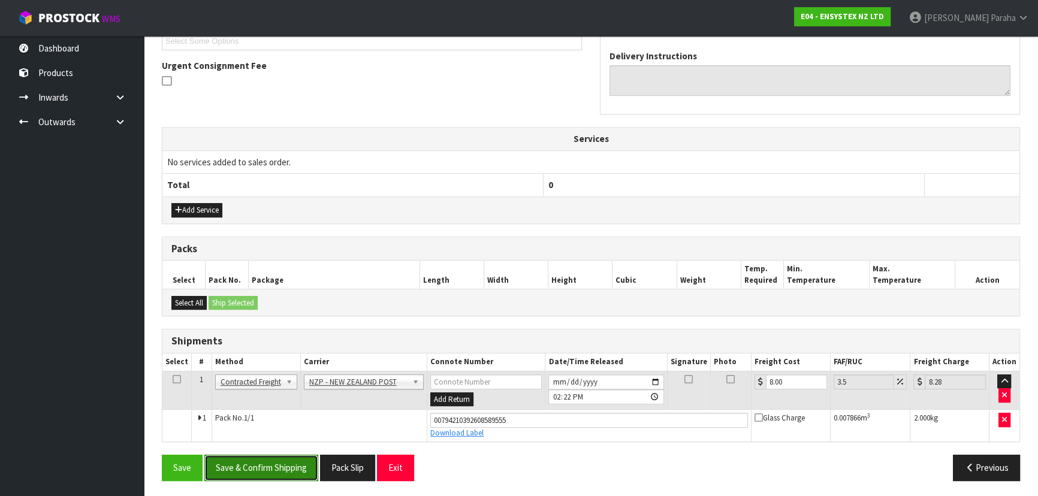
click at [269, 467] on button "Save & Confirm Shipping" at bounding box center [261, 468] width 114 height 26
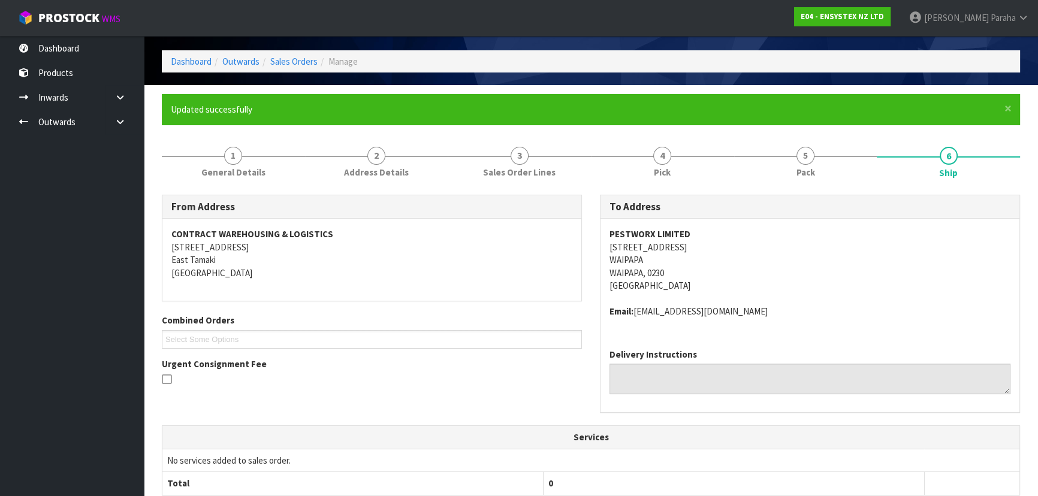
scroll to position [0, 0]
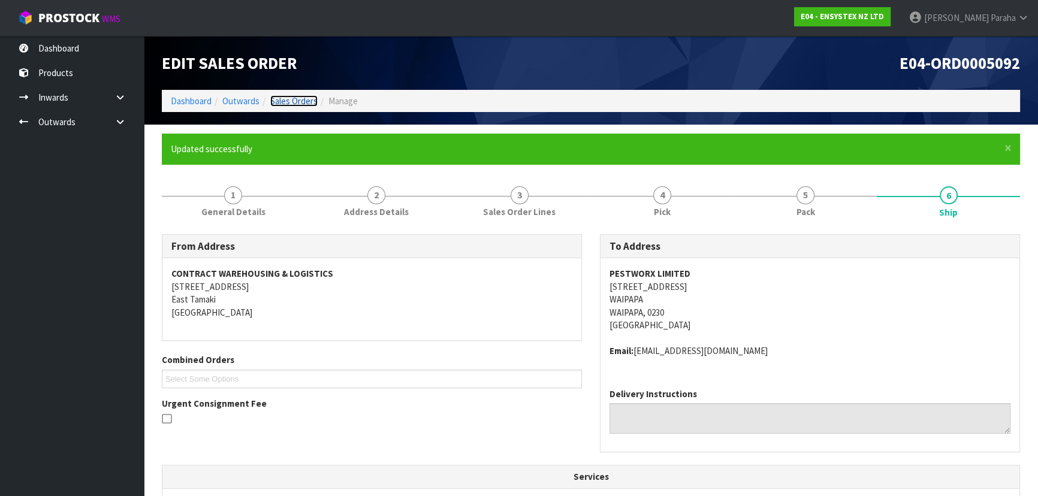
click at [297, 102] on link "Sales Orders" at bounding box center [293, 100] width 47 height 11
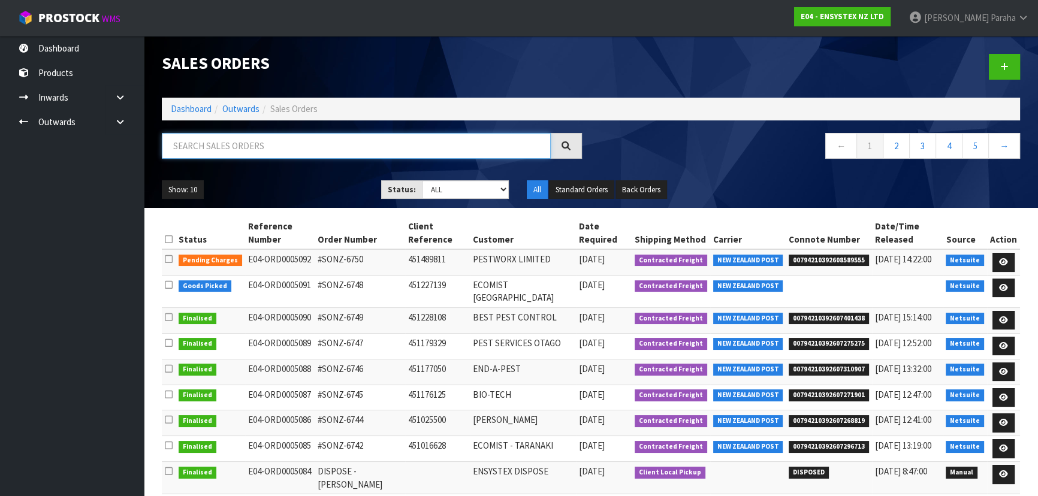
click at [284, 141] on input "text" at bounding box center [356, 146] width 389 height 26
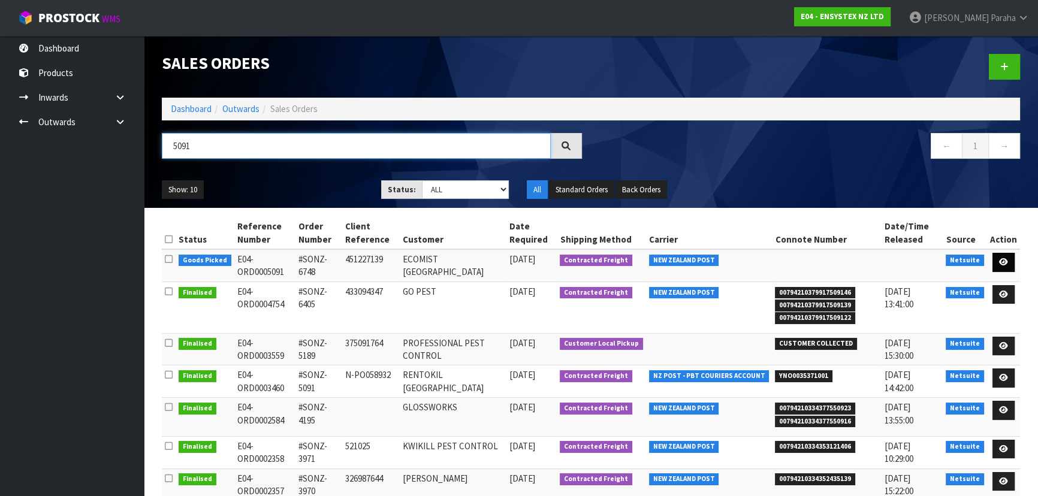
type input "5091"
click at [1006, 265] on icon at bounding box center [1003, 262] width 9 height 8
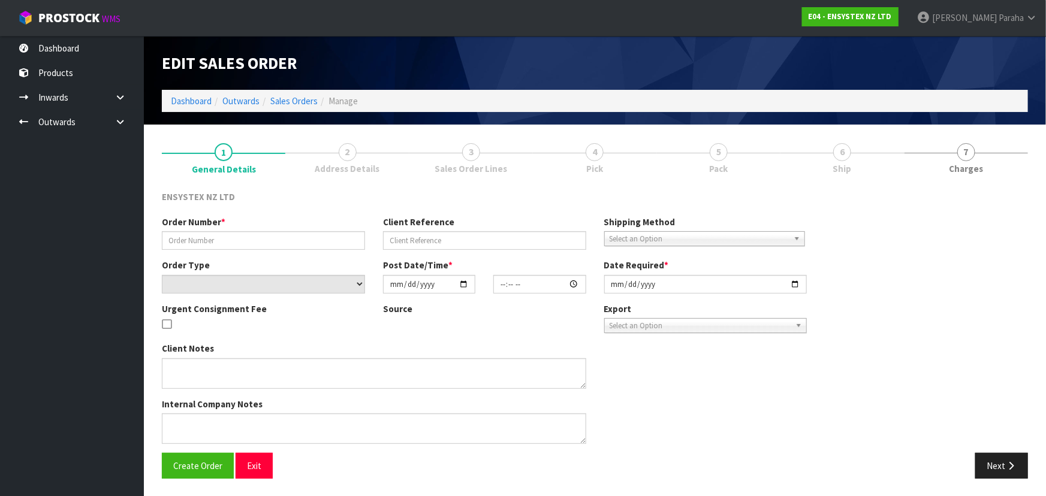
type input "#SONZ-6748"
type input "451227139"
select select "number:0"
type input "[DATE]"
type input "12:45:18.000"
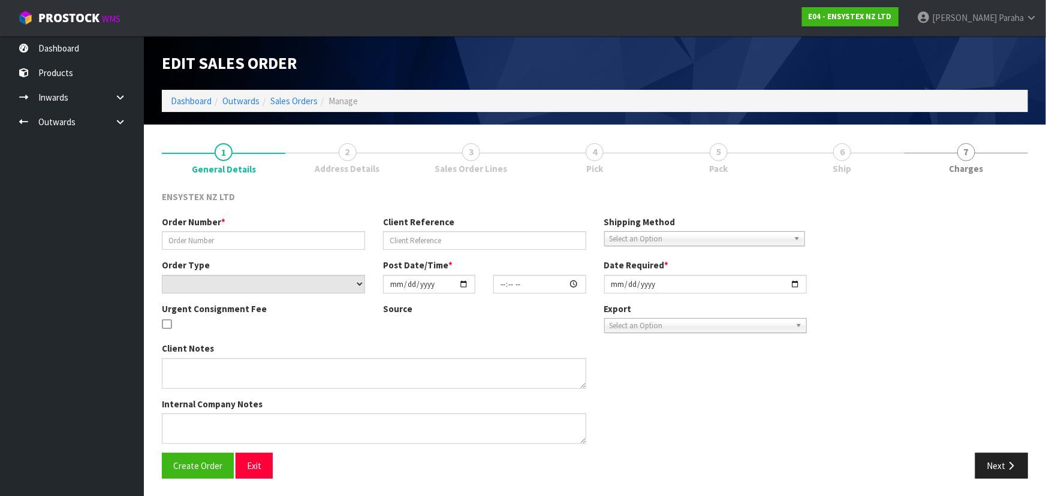
type input "[DATE]"
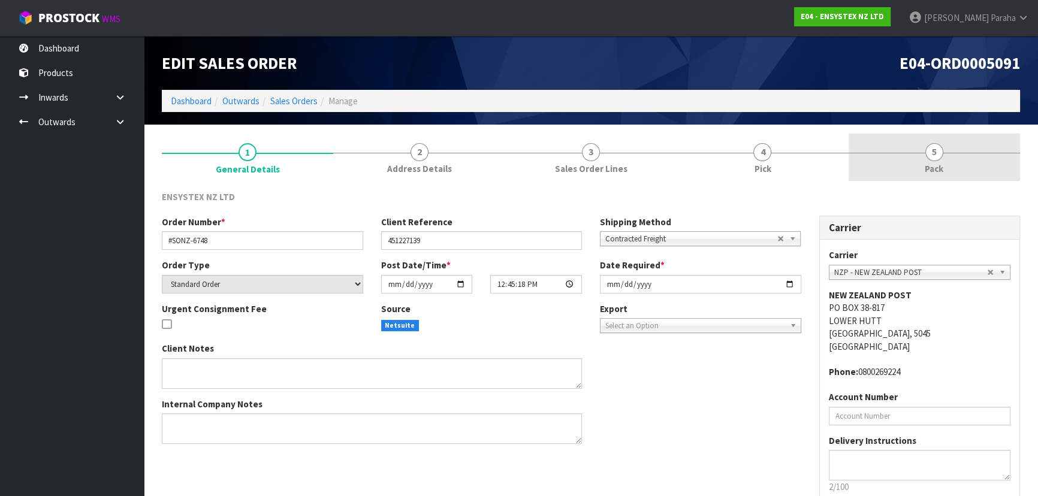
click at [925, 150] on span "5" at bounding box center [934, 152] width 18 height 18
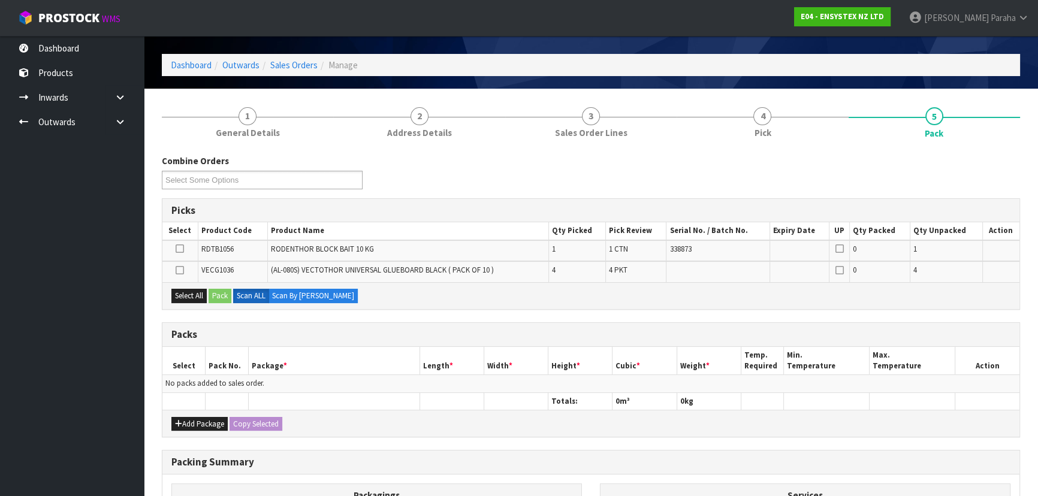
scroll to position [54, 0]
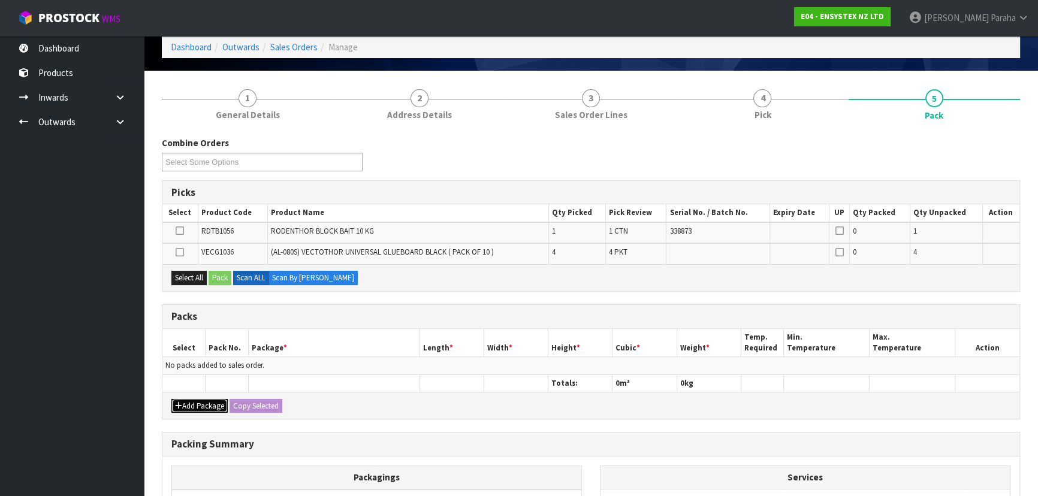
click at [201, 407] on button "Add Package" at bounding box center [199, 406] width 56 height 14
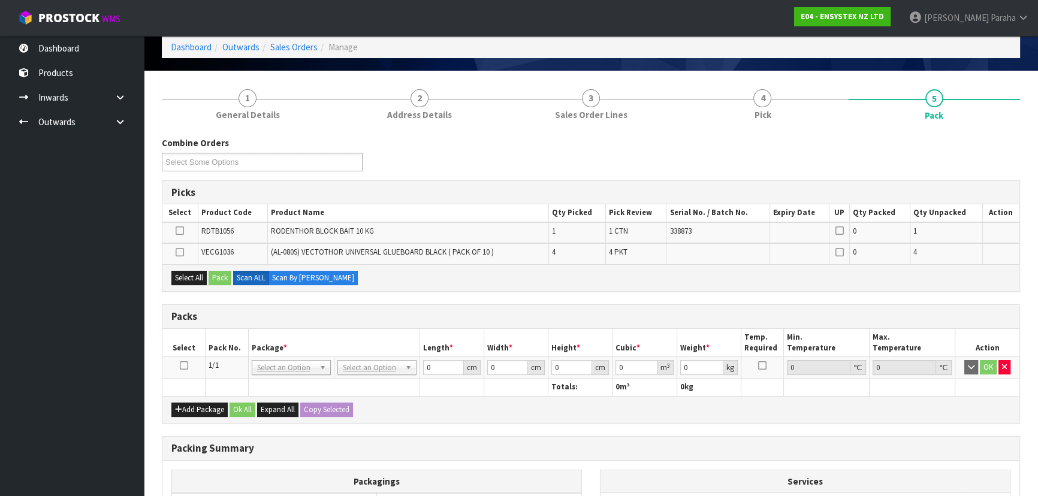
click at [186, 366] on icon at bounding box center [184, 366] width 8 height 1
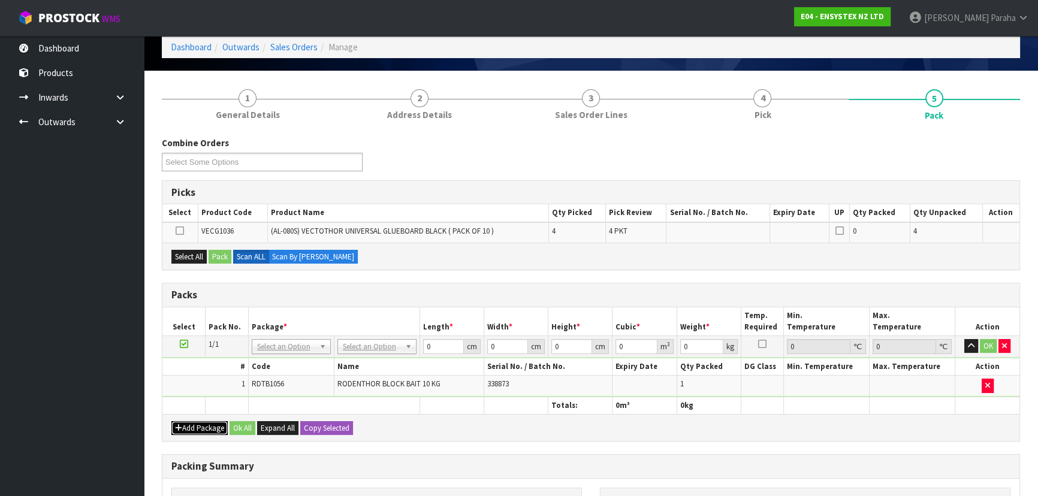
click at [198, 426] on button "Add Package" at bounding box center [199, 428] width 56 height 14
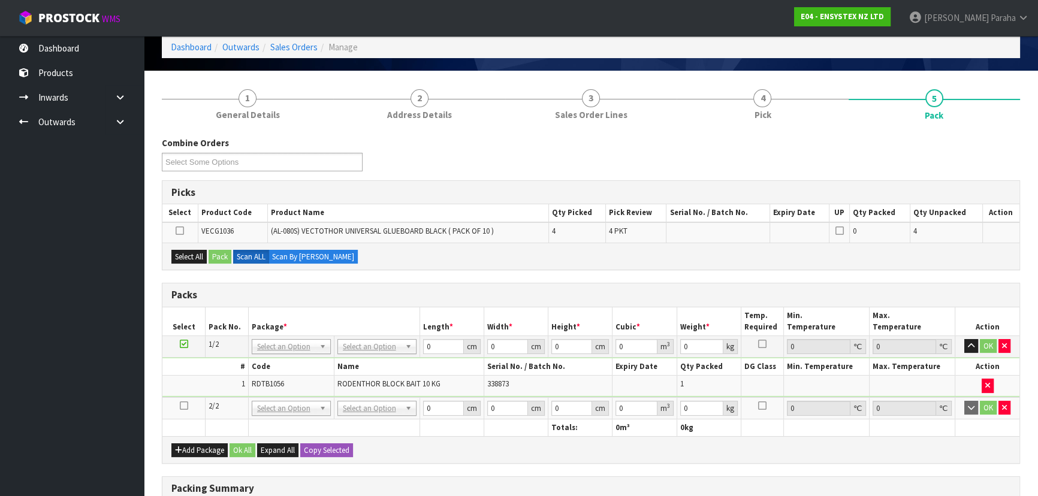
click at [188, 402] on td at bounding box center [183, 408] width 43 height 22
click at [181, 406] on icon at bounding box center [184, 406] width 8 height 1
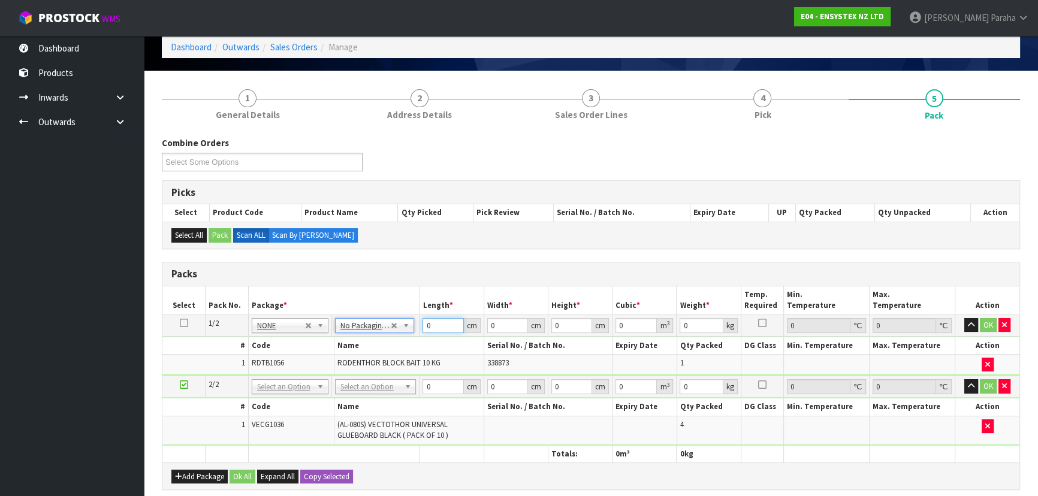
click at [442, 322] on input "0" at bounding box center [443, 325] width 41 height 15
type input "369"
type input "30"
click at [442, 322] on input "369" at bounding box center [443, 325] width 41 height 15
type input "39"
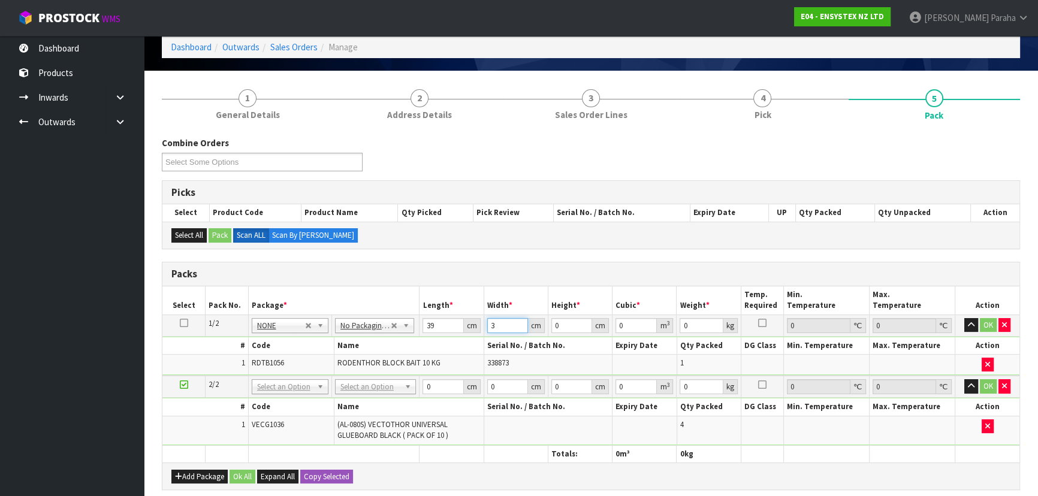
type input "30"
type input "2"
type input "0.00234"
type input "26"
type input "0.03042"
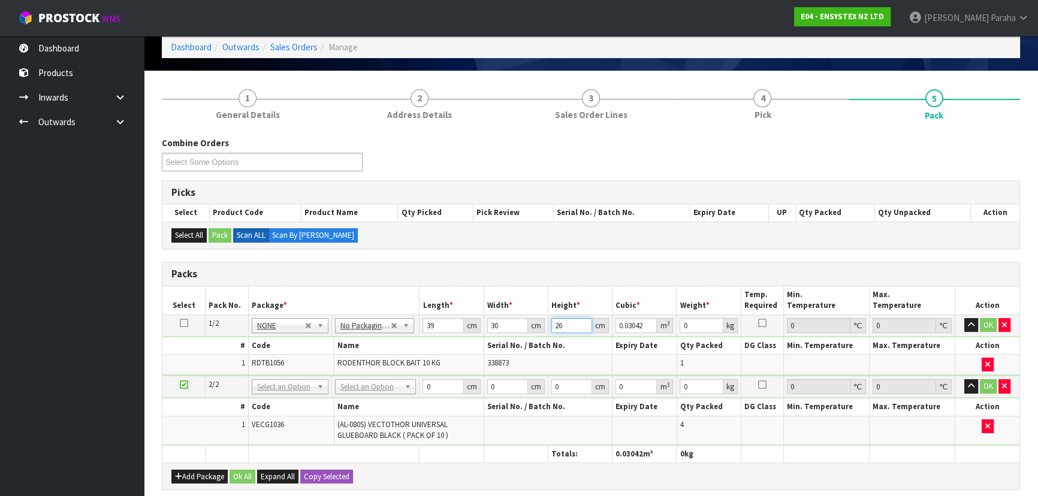
type input "26"
type input "11"
click at [964, 318] on button "button" at bounding box center [971, 325] width 14 height 14
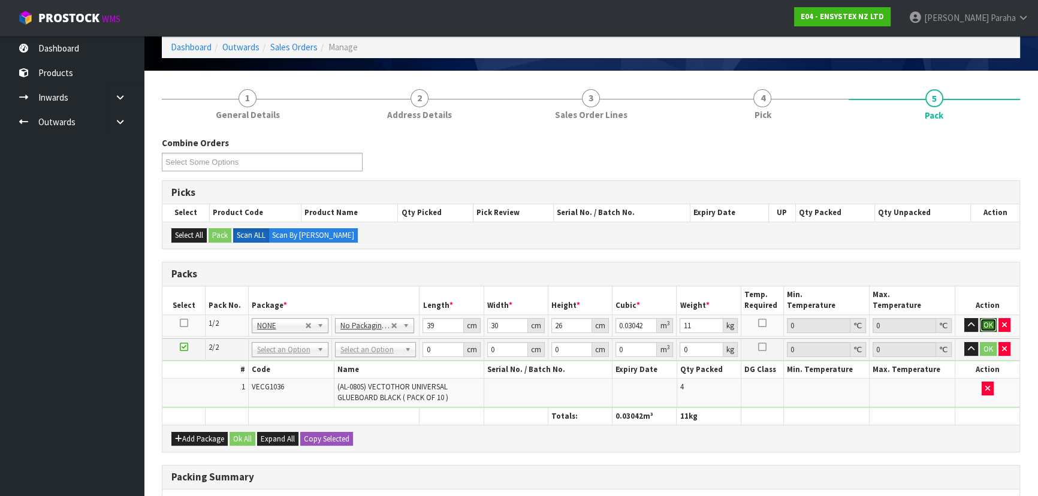
click button "OK" at bounding box center [988, 325] width 17 height 14
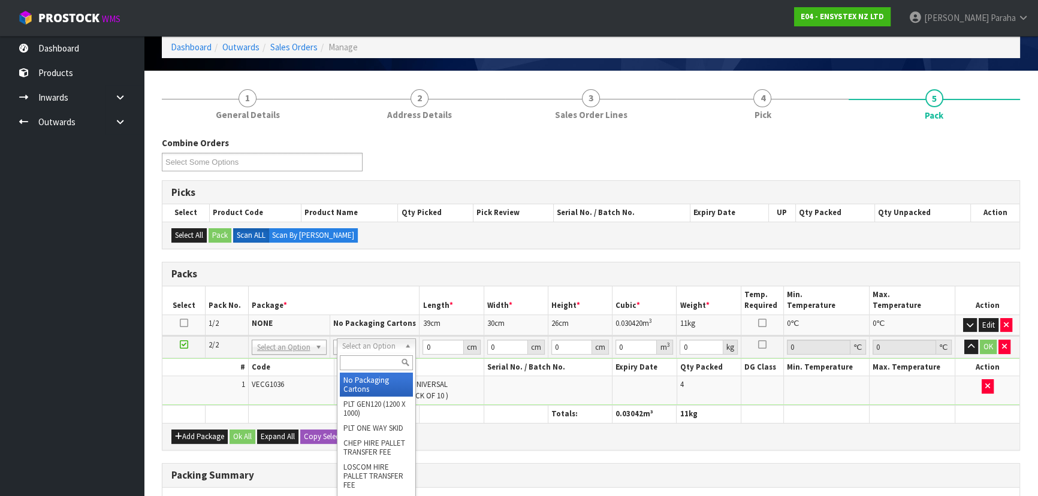
click at [391, 367] on input "text" at bounding box center [376, 362] width 73 height 15
type input "oc"
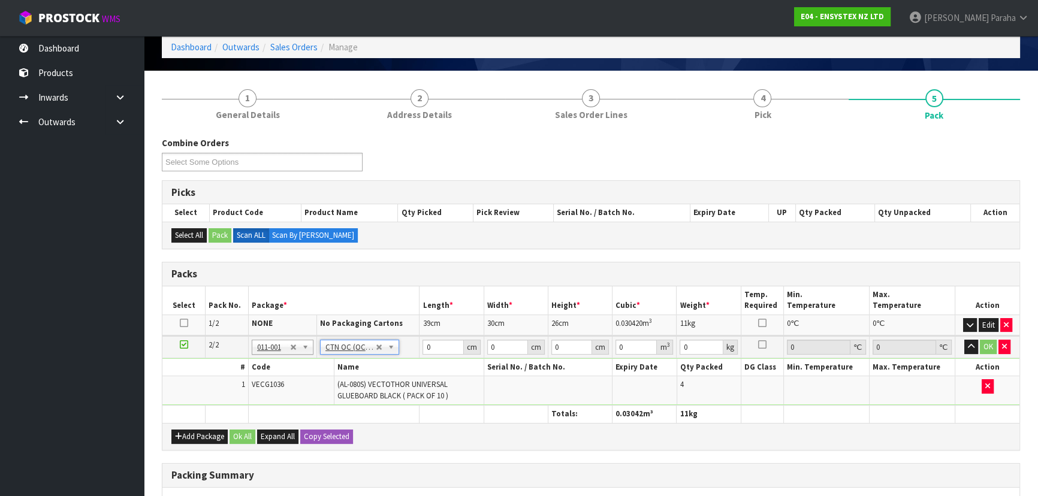
type input "2.44"
click at [436, 342] on input "0" at bounding box center [443, 347] width 41 height 15
type input "46"
type input "41"
type input "3"
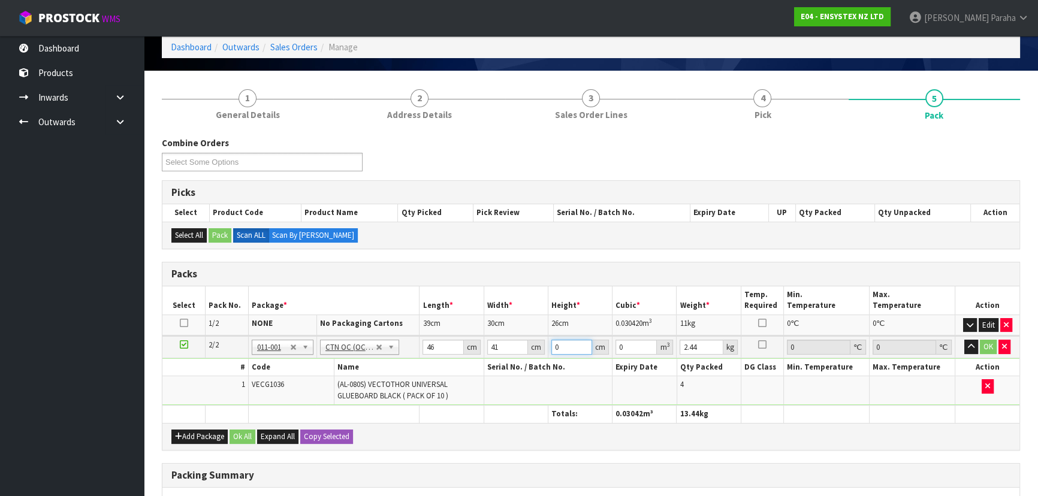
type input "0.005658"
type input "34"
type input "0.064124"
type input "34"
type input "4"
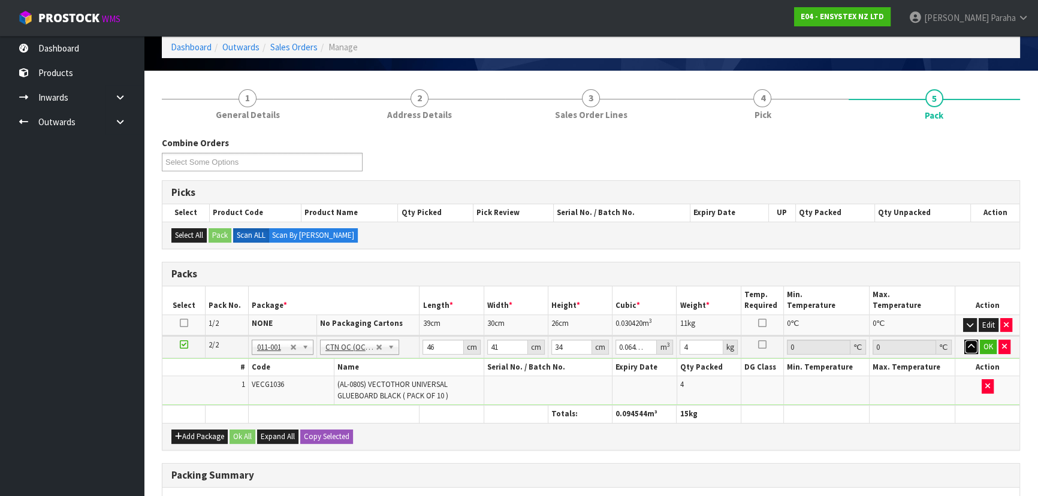
click at [964, 340] on button "button" at bounding box center [971, 347] width 14 height 14
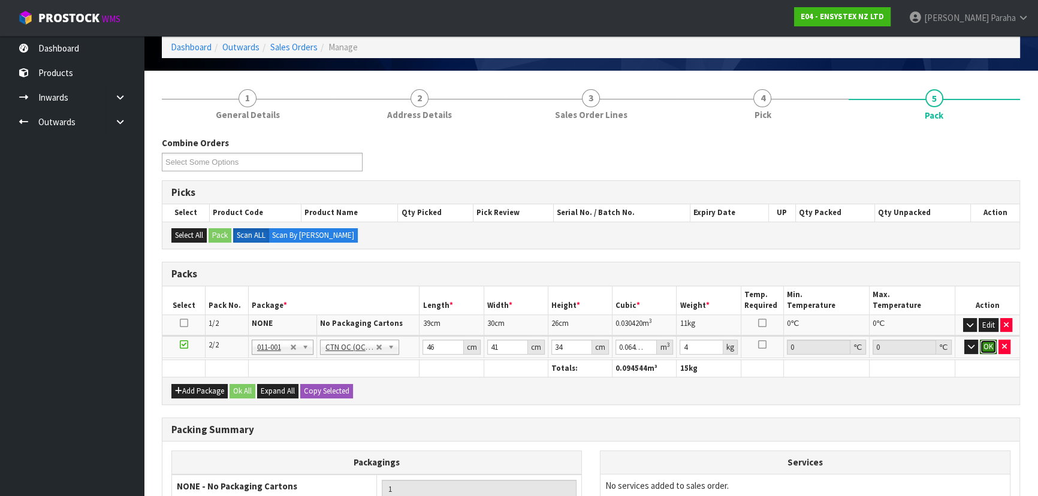
click button "OK" at bounding box center [988, 347] width 17 height 14
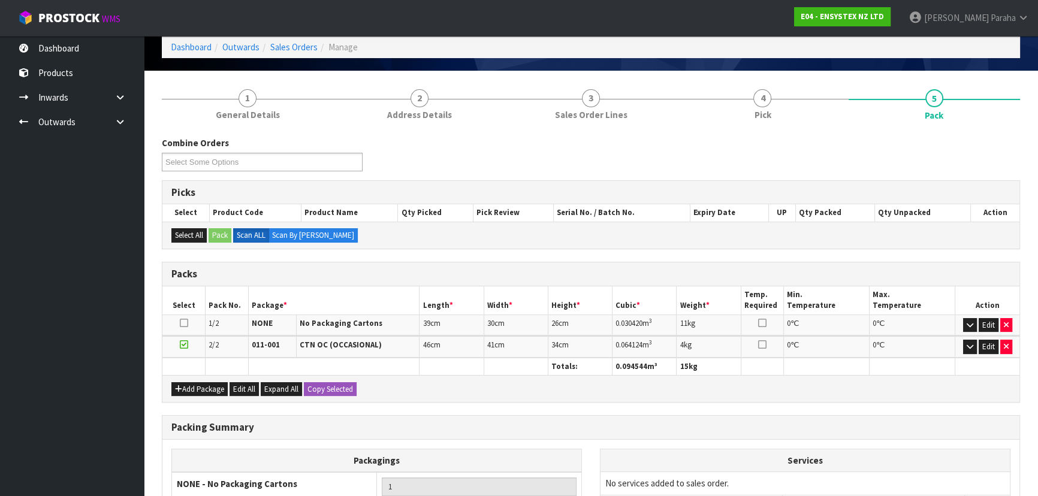
scroll to position [214, 0]
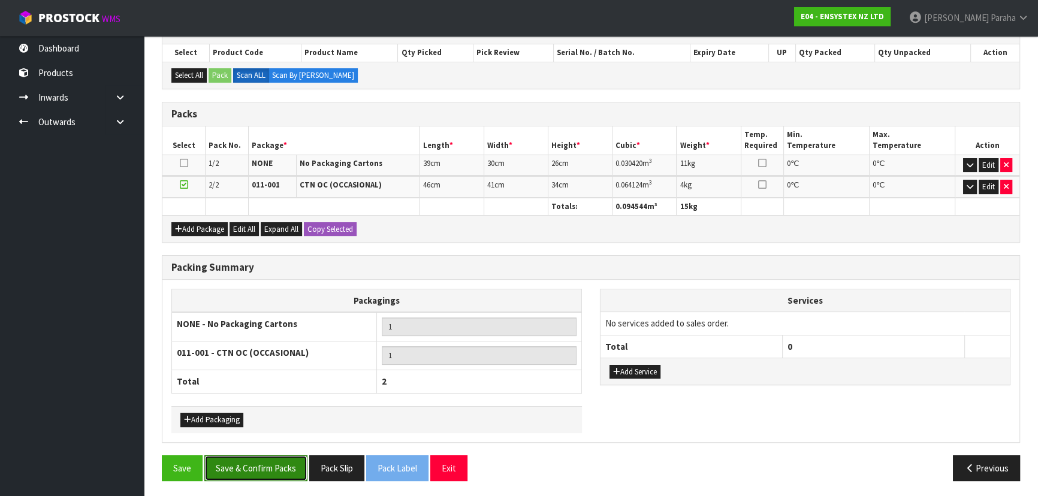
click at [285, 459] on button "Save & Confirm Packs" at bounding box center [255, 468] width 103 height 26
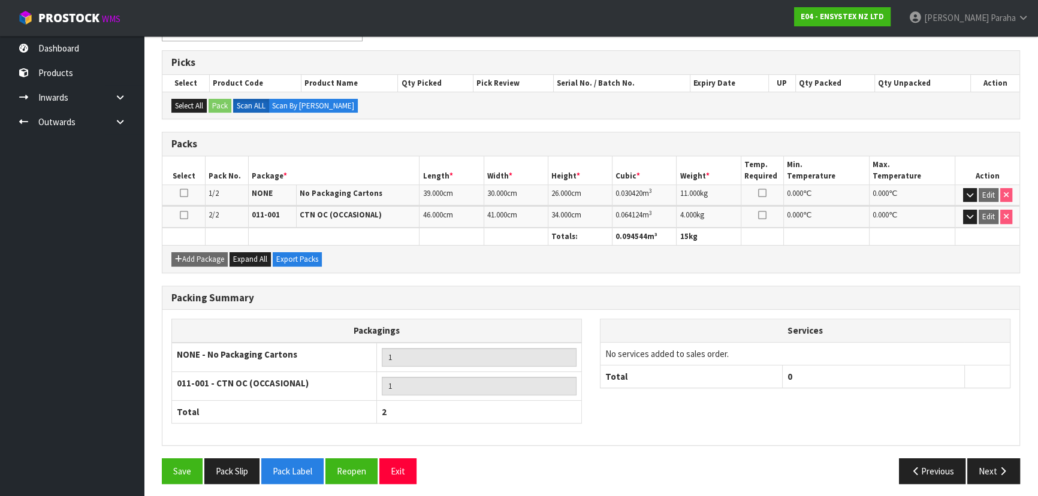
scroll to position [231, 0]
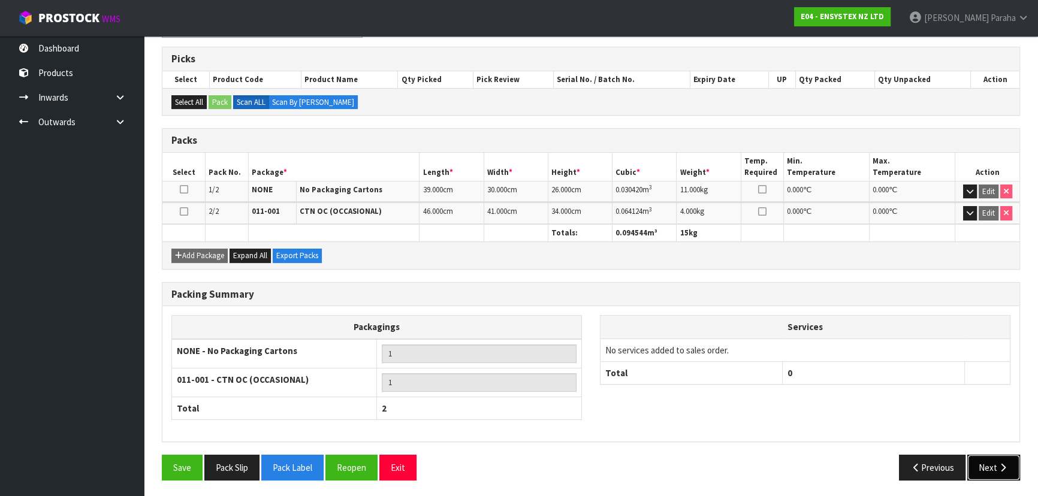
click at [1005, 463] on icon "button" at bounding box center [1002, 467] width 11 height 9
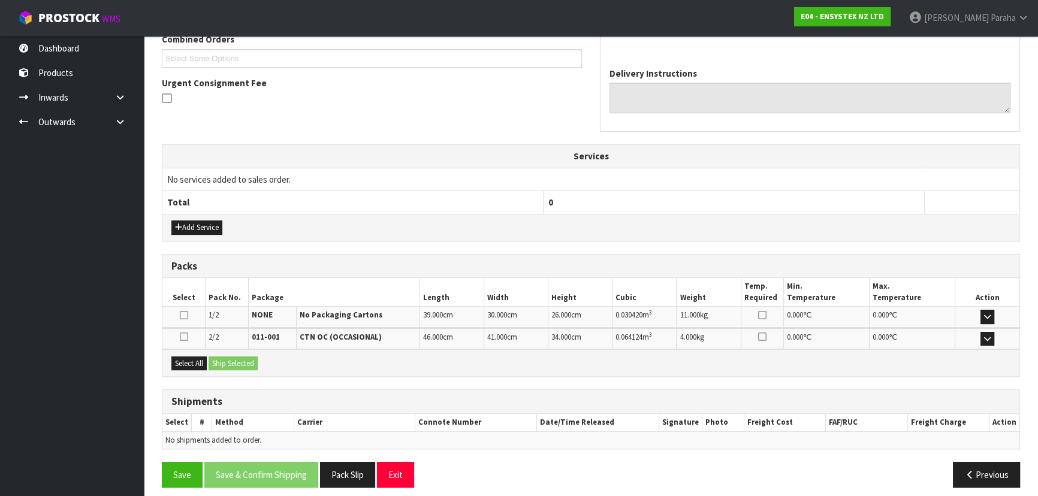
scroll to position [328, 0]
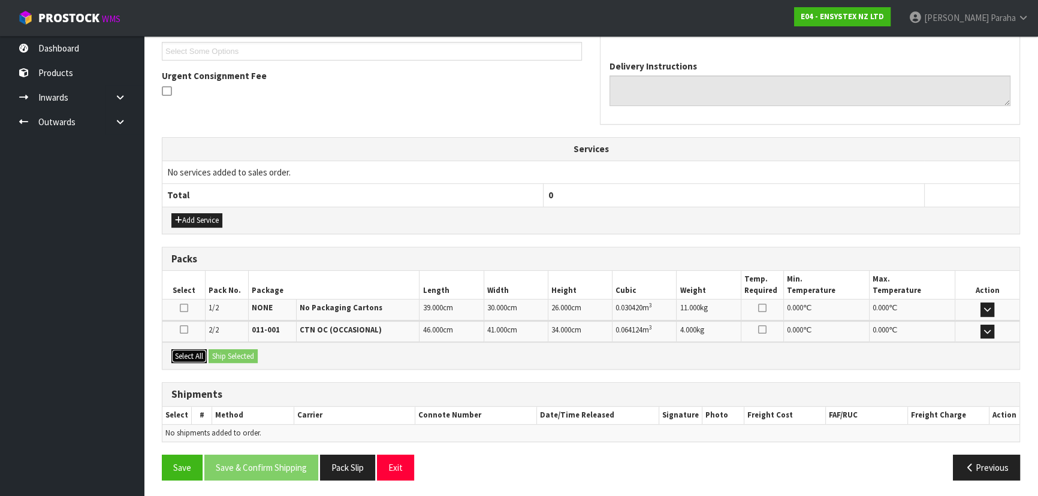
drag, startPoint x: 180, startPoint y: 354, endPoint x: 218, endPoint y: 354, distance: 38.4
click at [209, 354] on div "Select All Ship Selected" at bounding box center [590, 355] width 857 height 27
click at [190, 357] on button "Select All" at bounding box center [188, 356] width 35 height 14
click at [225, 357] on button "Ship Selected" at bounding box center [233, 356] width 49 height 14
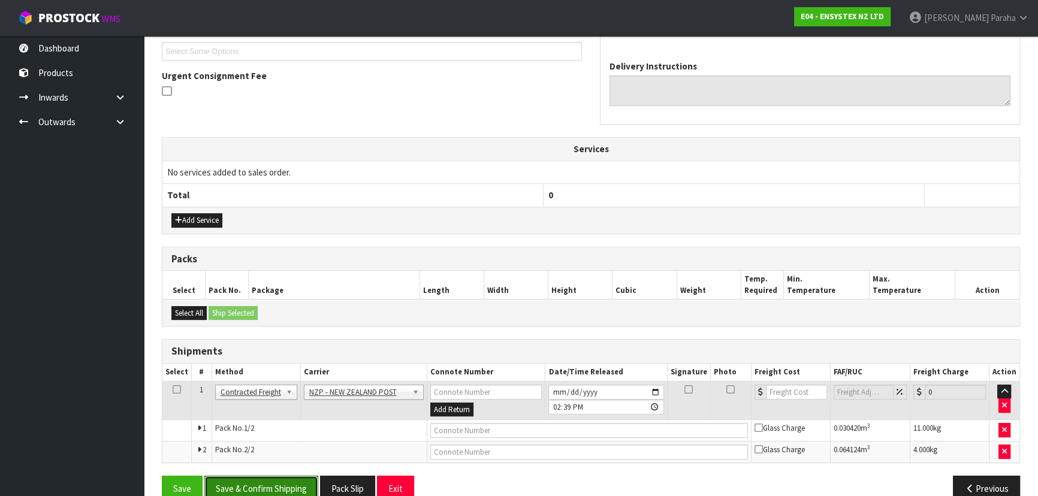
click at [273, 479] on button "Save & Confirm Shipping" at bounding box center [261, 489] width 114 height 26
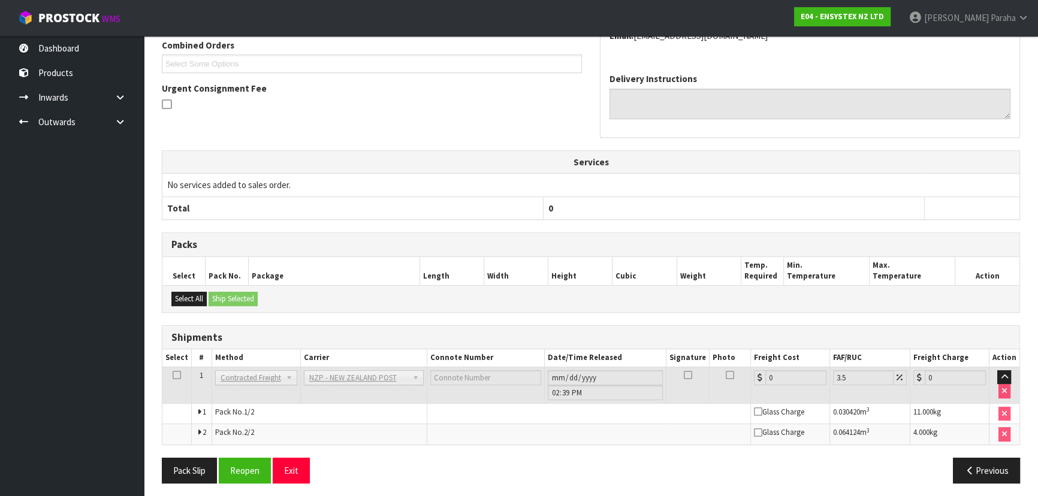
scroll to position [331, 0]
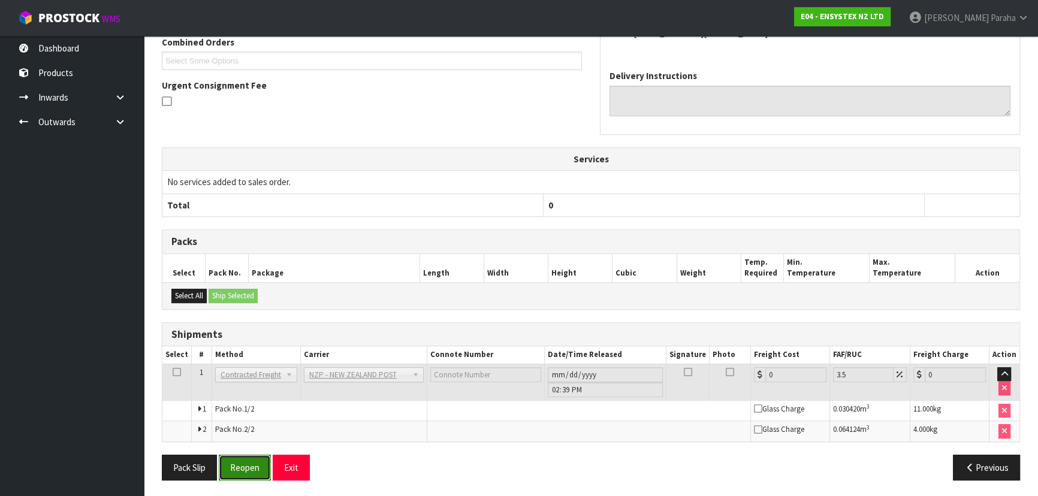
click at [253, 464] on button "Reopen" at bounding box center [245, 468] width 52 height 26
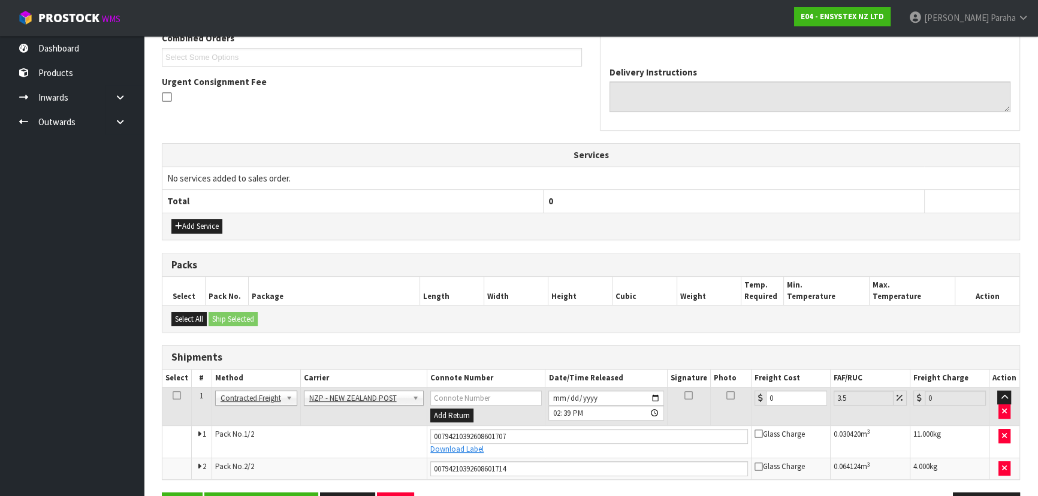
scroll to position [360, 0]
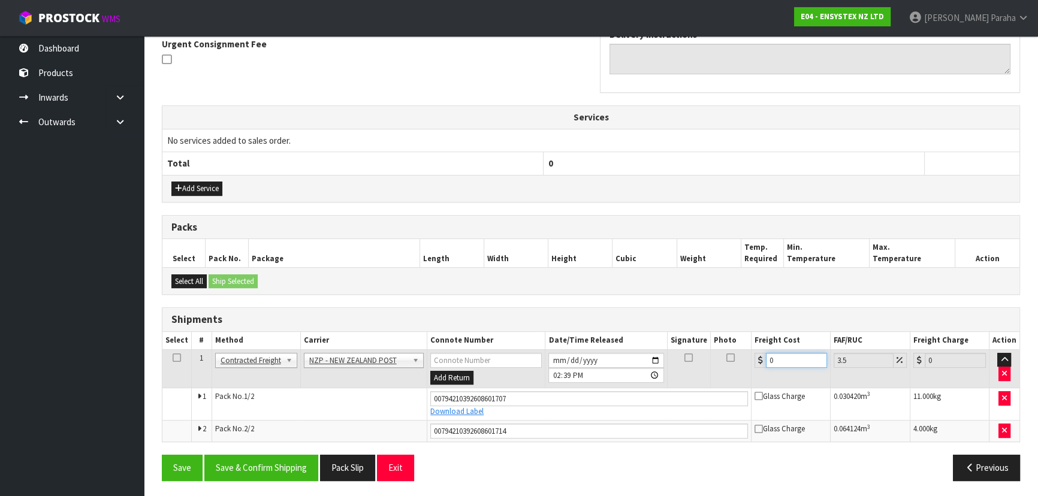
click at [779, 353] on input "0" at bounding box center [796, 360] width 61 height 15
type input "7"
type input "7.24"
type input "7.7"
type input "7.97"
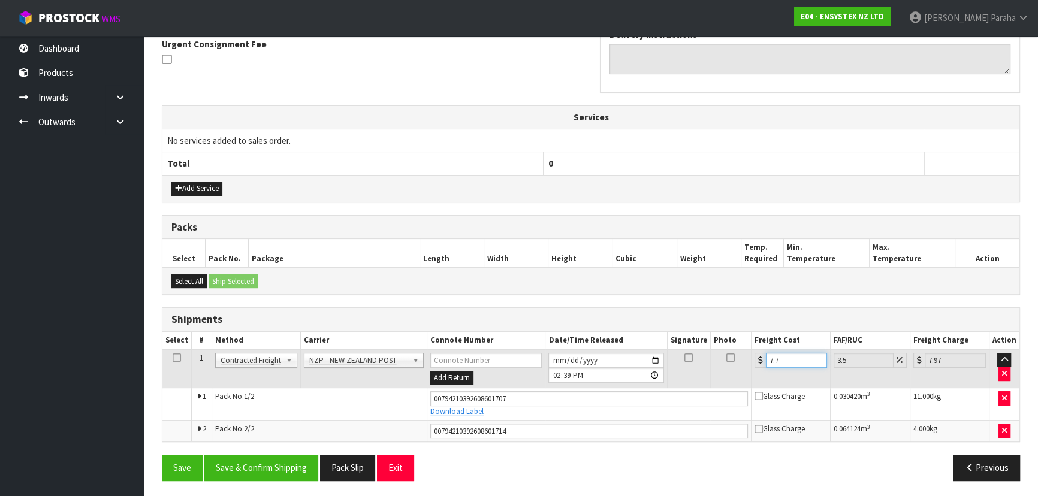
type input "7.76"
type input "8.03"
type input "7.76"
click at [282, 470] on button "Save & Confirm Shipping" at bounding box center [261, 468] width 114 height 26
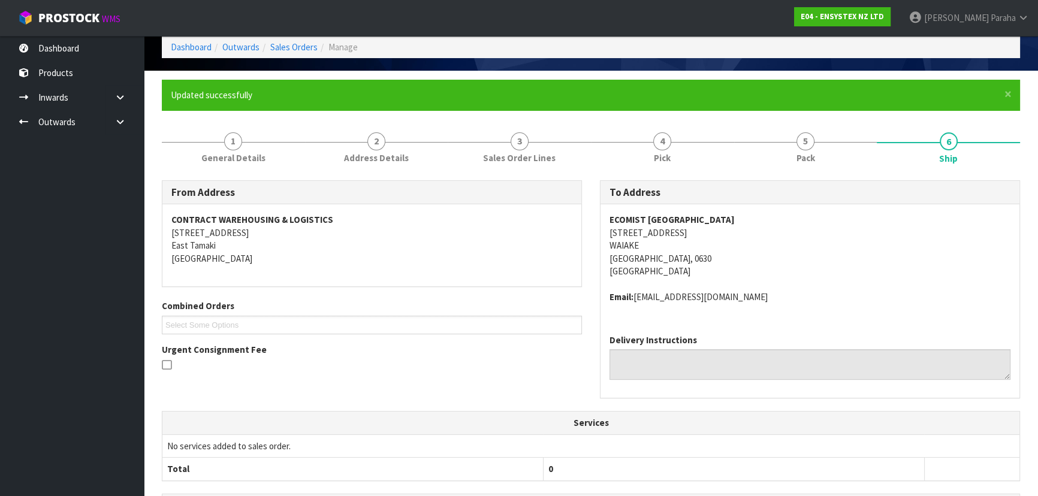
scroll to position [0, 0]
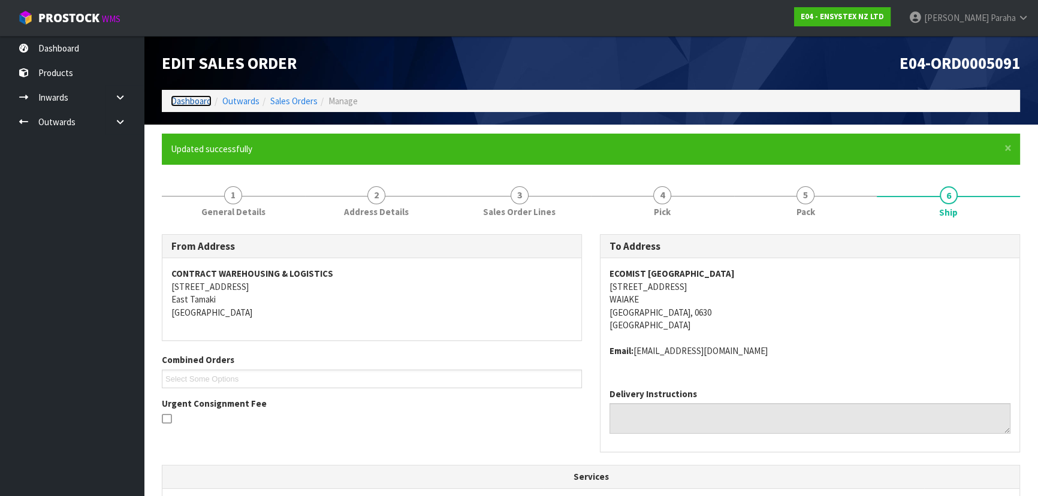
click at [187, 102] on link "Dashboard" at bounding box center [191, 100] width 41 height 11
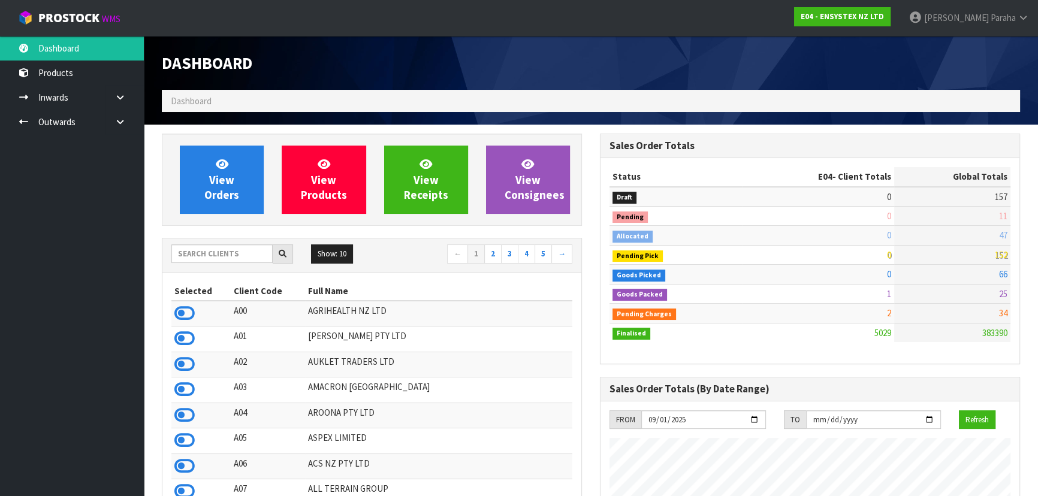
scroll to position [944, 437]
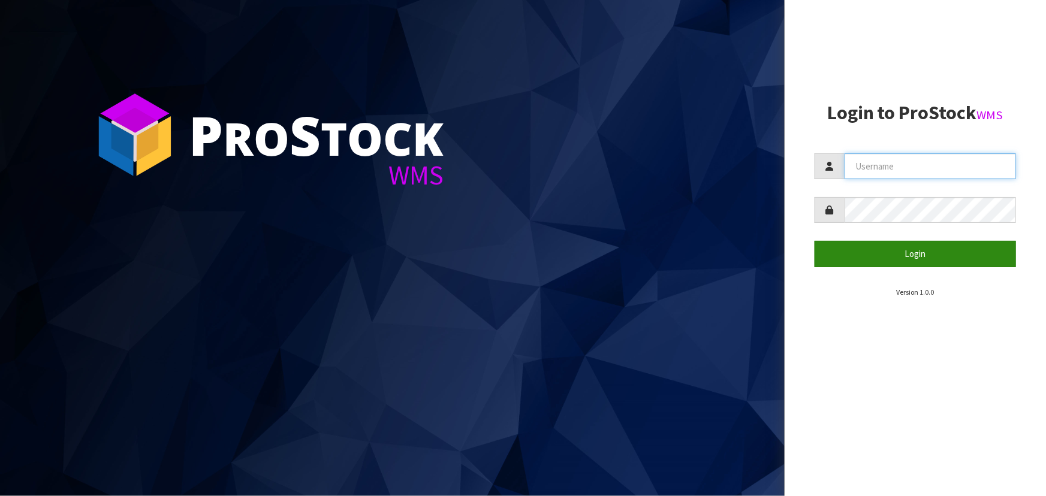
type input "[PERSON_NAME]"
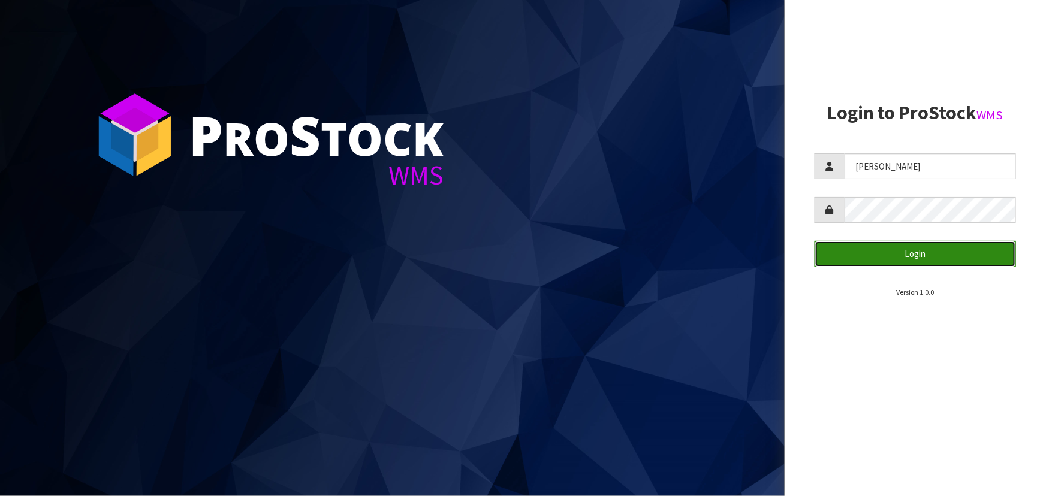
click at [916, 257] on button "Login" at bounding box center [914, 254] width 201 height 26
